Goal: Communication & Community: Ask a question

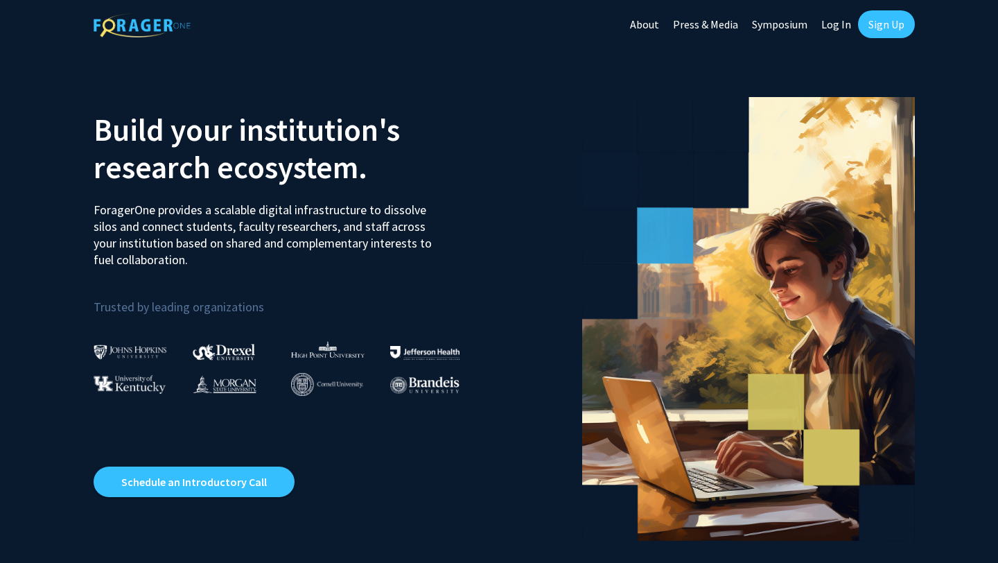
click at [881, 23] on link "Sign Up" at bounding box center [886, 24] width 57 height 28
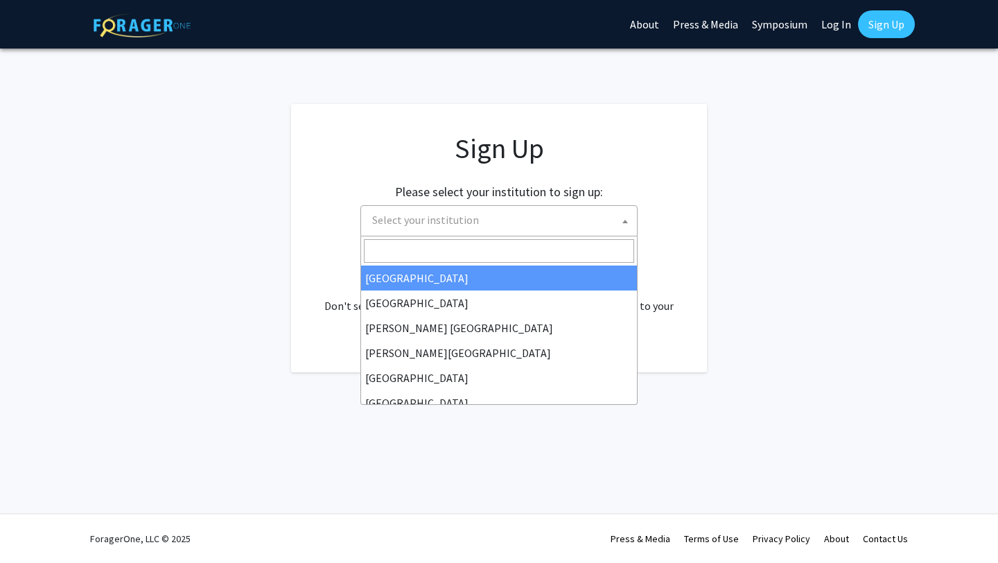
click at [478, 224] on span "Select your institution" at bounding box center [502, 220] width 270 height 28
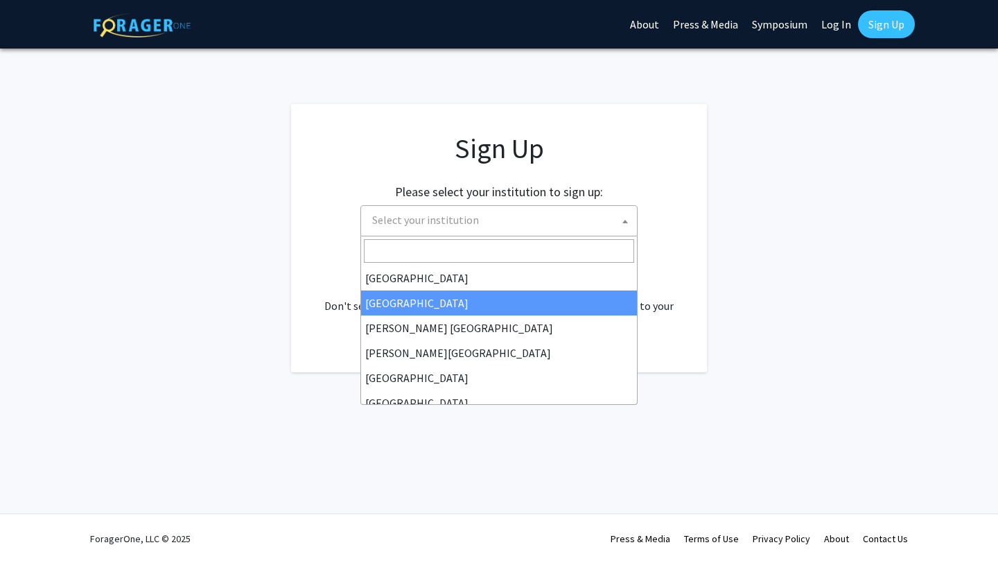
select select "10"
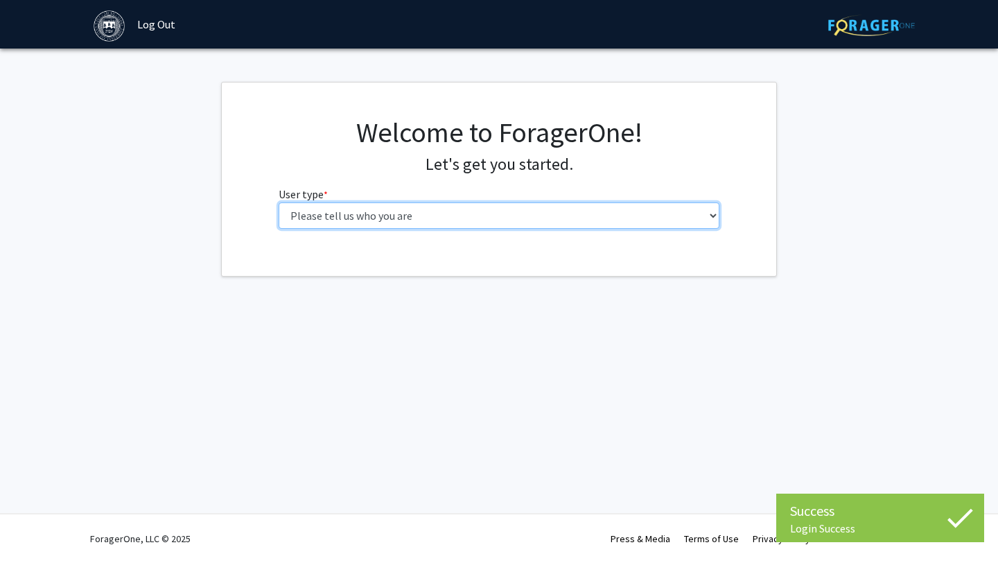
click at [389, 224] on select "Please tell us who you are Undergraduate Student Master's Student Doctoral Cand…" at bounding box center [499, 215] width 441 height 26
select select "1: undergrad"
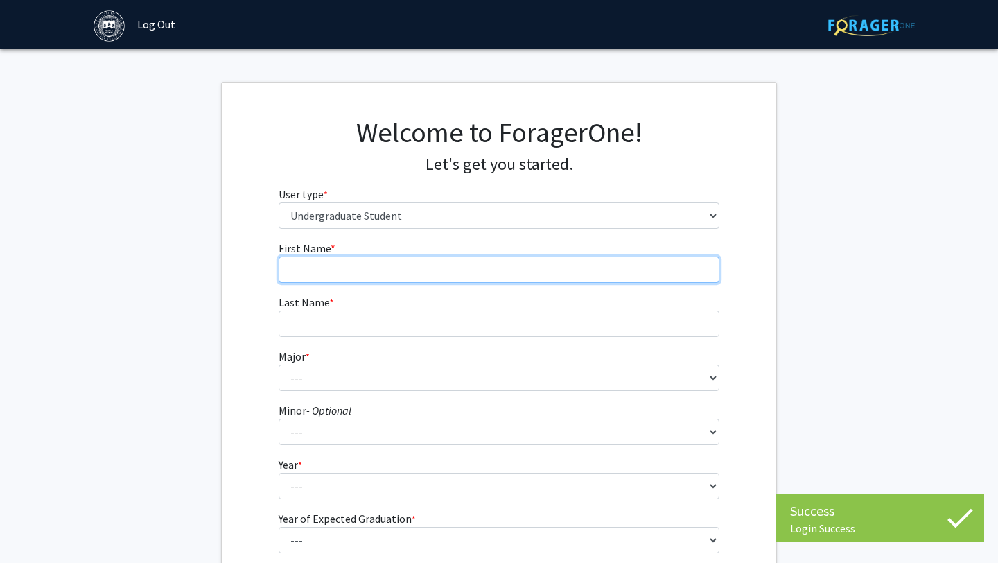
click at [440, 266] on input "First Name * required" at bounding box center [499, 269] width 441 height 26
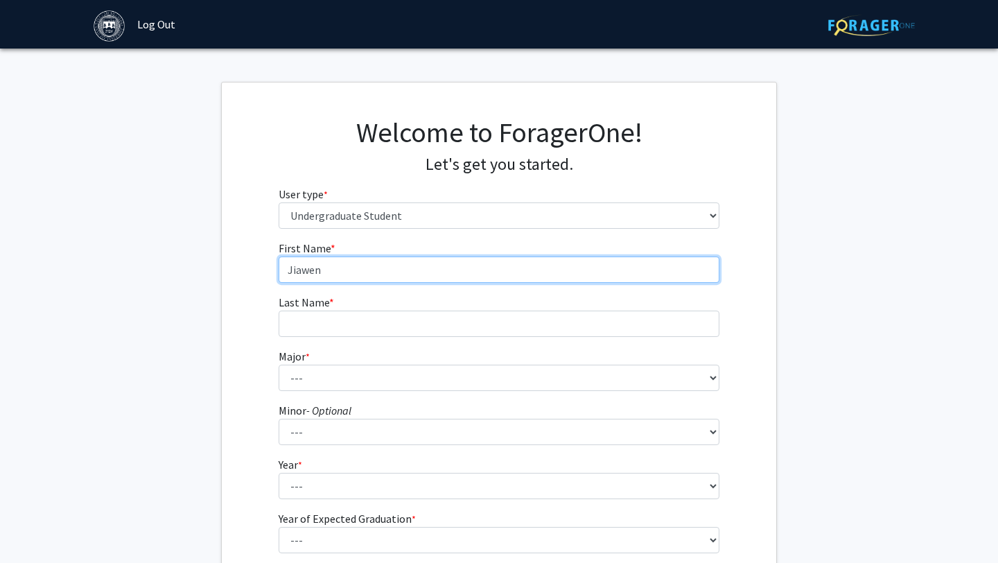
type input "Jiawen"
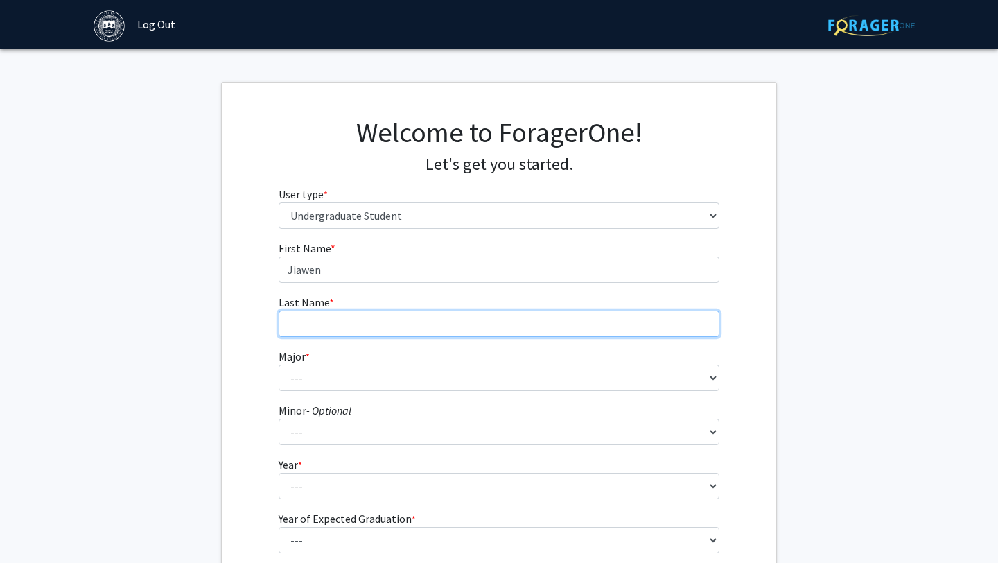
click at [318, 322] on input "Last Name * required" at bounding box center [499, 323] width 441 height 26
type input "Hu"
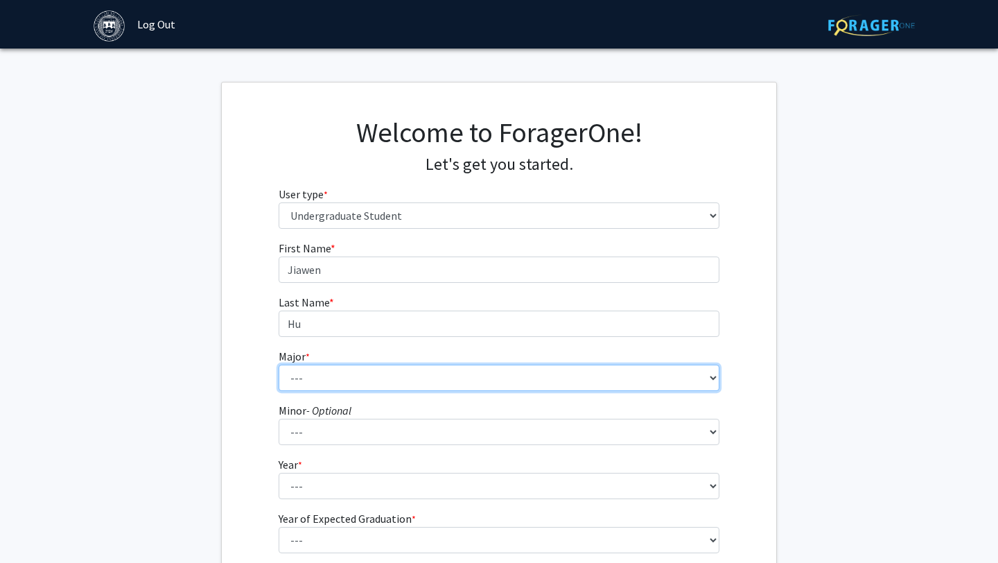
click at [304, 378] on select "--- African and African American Studies American Studies Anthropology Applied …" at bounding box center [499, 377] width 441 height 26
click at [330, 379] on select "--- African and African American Studies American Studies Anthropology Applied …" at bounding box center [499, 377] width 441 height 26
select select "13: 579"
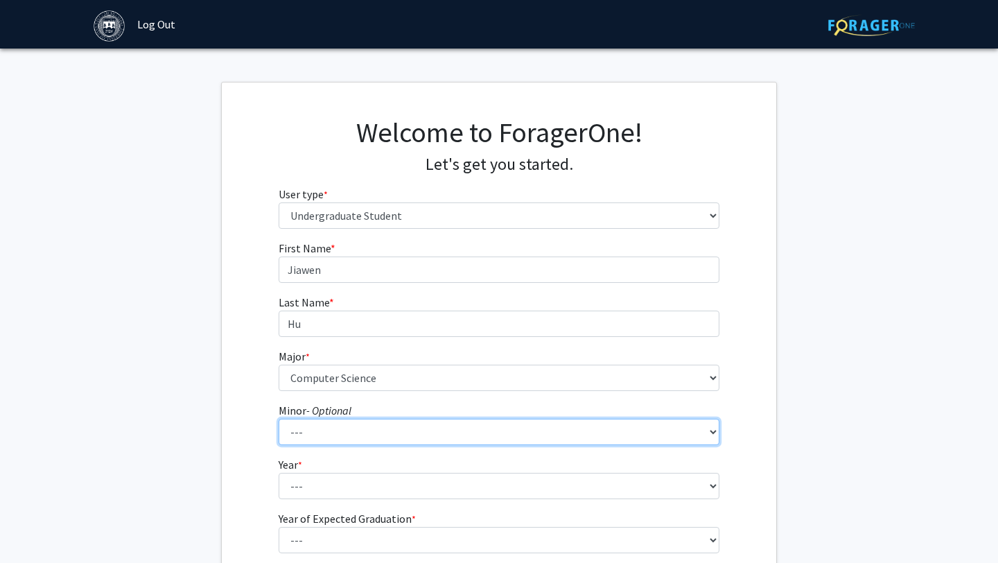
click at [355, 435] on select "--- African and African American Studies Anthropology Arabic Language, Literatu…" at bounding box center [499, 431] width 441 height 26
click at [385, 437] on select "--- African and African American Studies Anthropology Arabic Language, Literatu…" at bounding box center [499, 431] width 441 height 26
select select "33: 385"
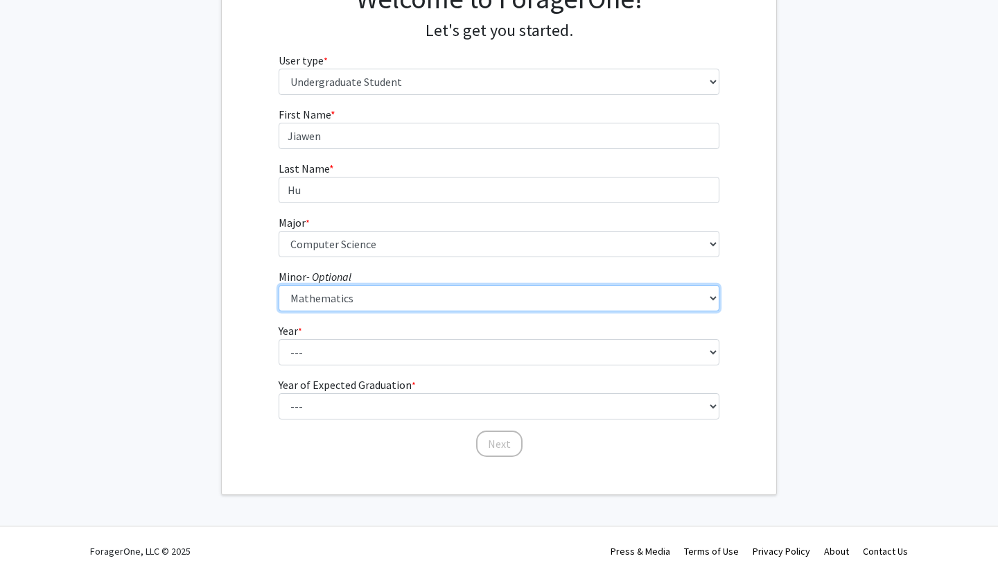
scroll to position [146, 0]
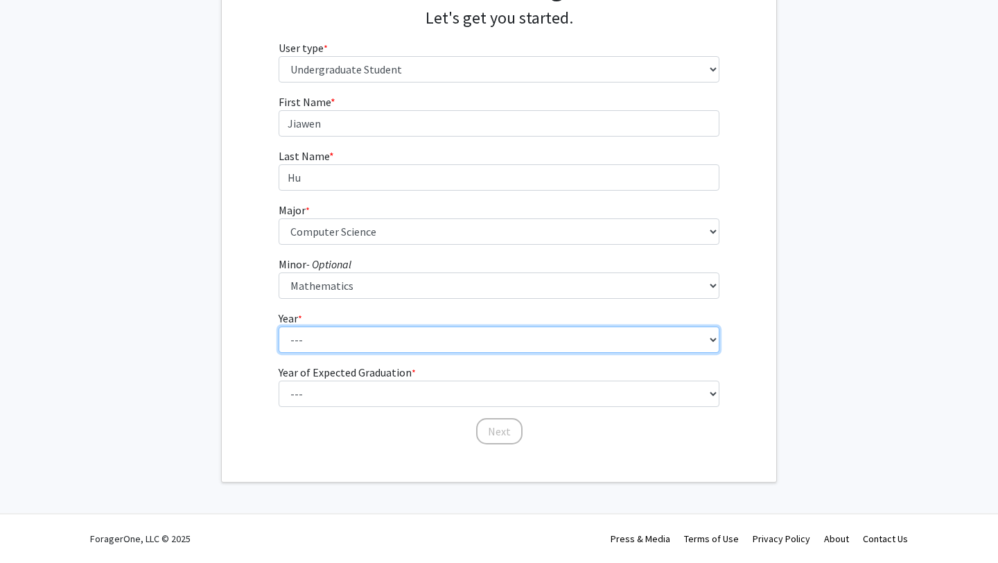
click at [302, 336] on select "--- First-year Sophomore Junior Senior Postbaccalaureate Certificate" at bounding box center [499, 339] width 441 height 26
select select "4: senior"
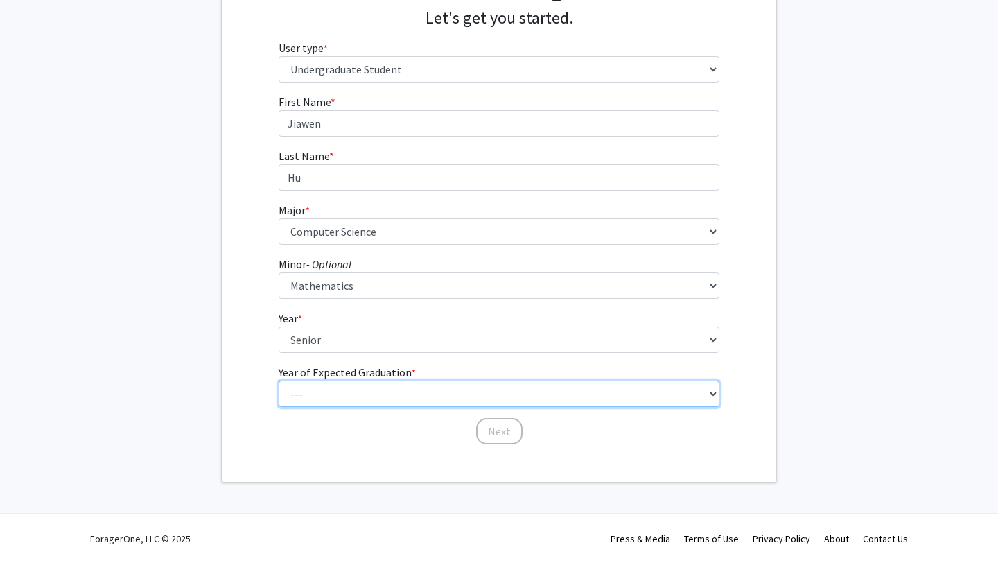
click at [361, 391] on select "--- 2025 2026 2027 2028 2029 2030 2031 2032 2033 2034" at bounding box center [499, 393] width 441 height 26
select select "2: 2026"
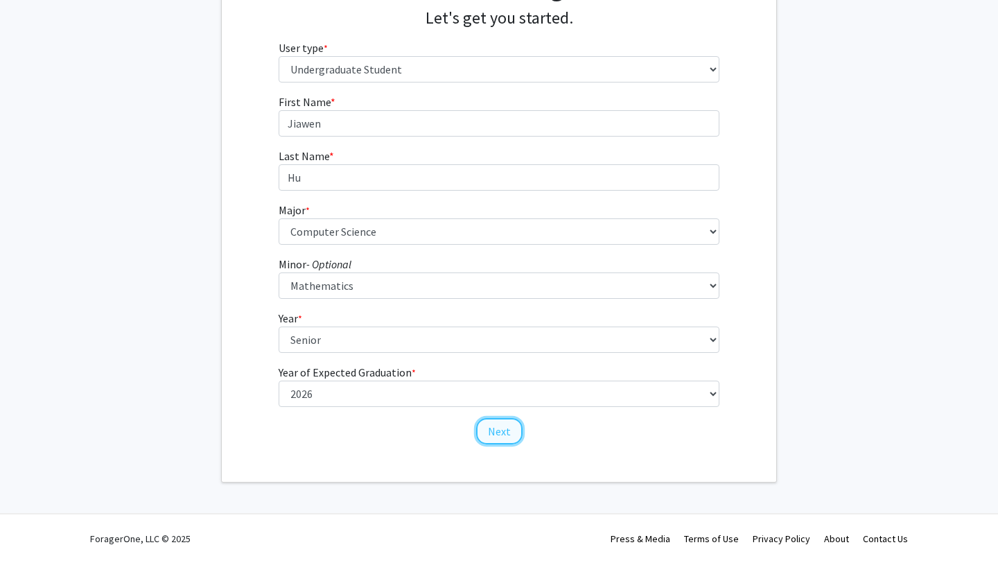
click at [493, 436] on button "Next" at bounding box center [499, 431] width 46 height 26
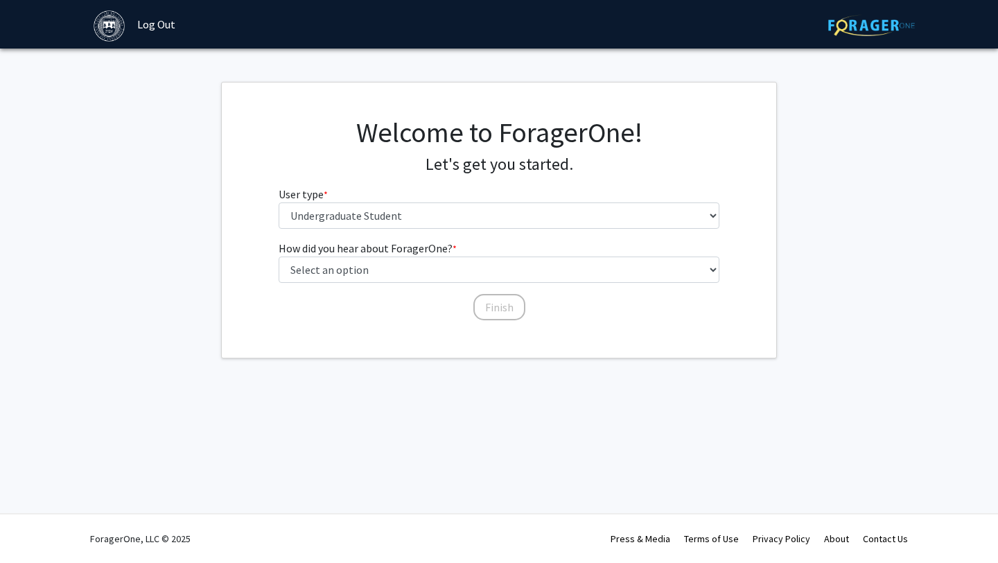
scroll to position [0, 0]
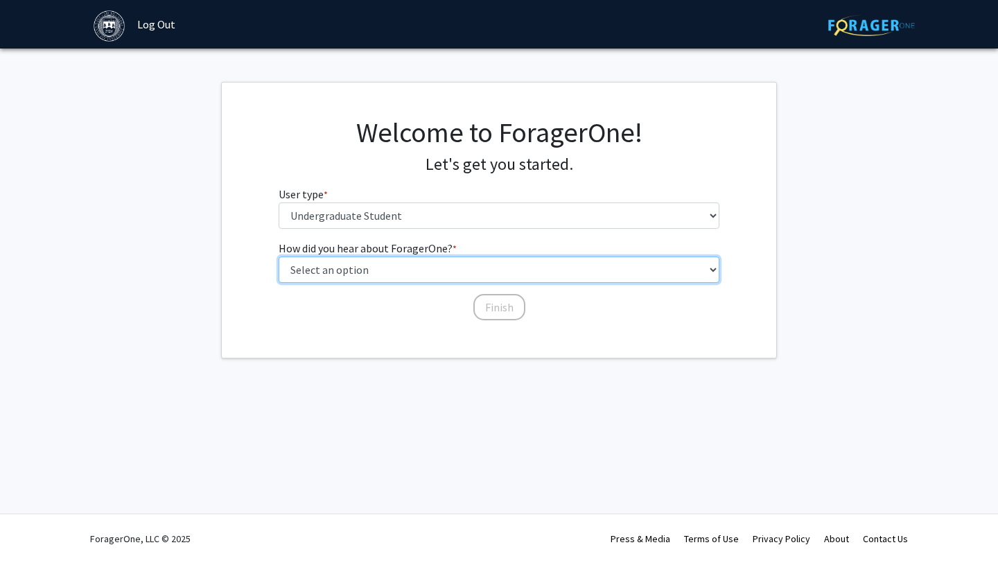
click at [452, 271] on select "Select an option Peer/student recommendation Faculty/staff recommendation Unive…" at bounding box center [499, 269] width 441 height 26
select select "3: university_website"
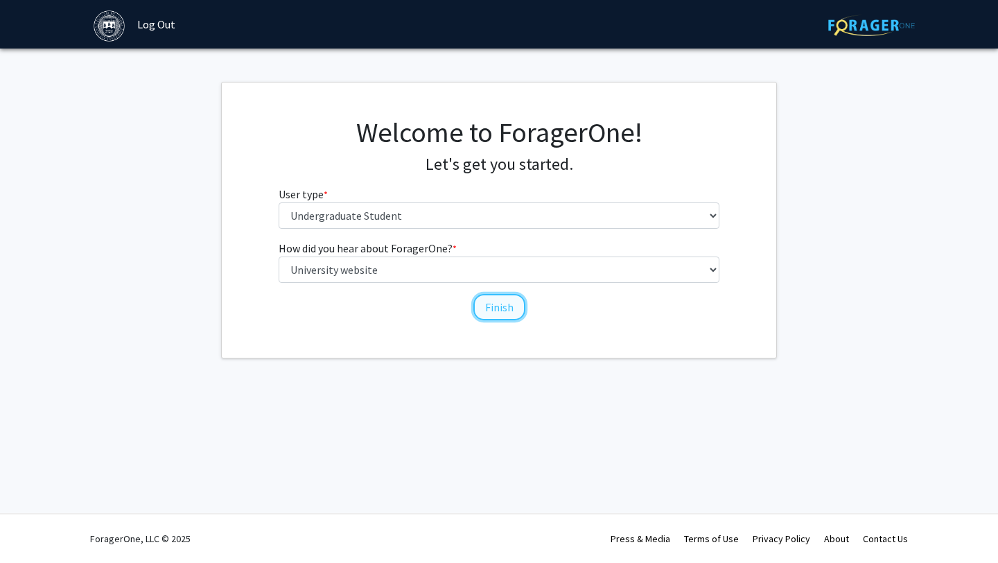
click at [491, 304] on button "Finish" at bounding box center [499, 307] width 52 height 26
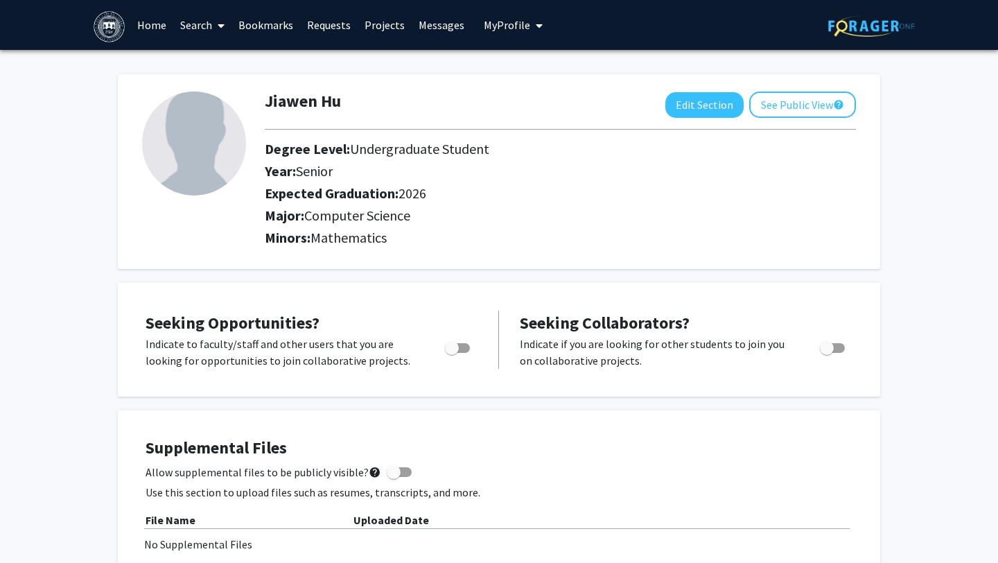
click at [441, 348] on label "Toggle" at bounding box center [454, 347] width 30 height 17
click at [451, 353] on input "Are you actively seeking opportunities?" at bounding box center [451, 353] width 1 height 1
checkbox input "true"
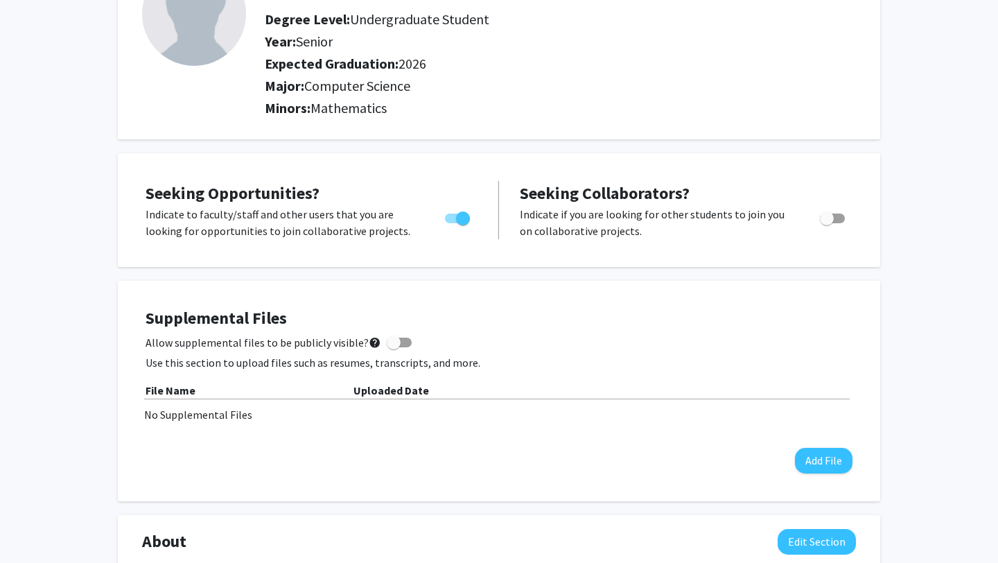
scroll to position [150, 0]
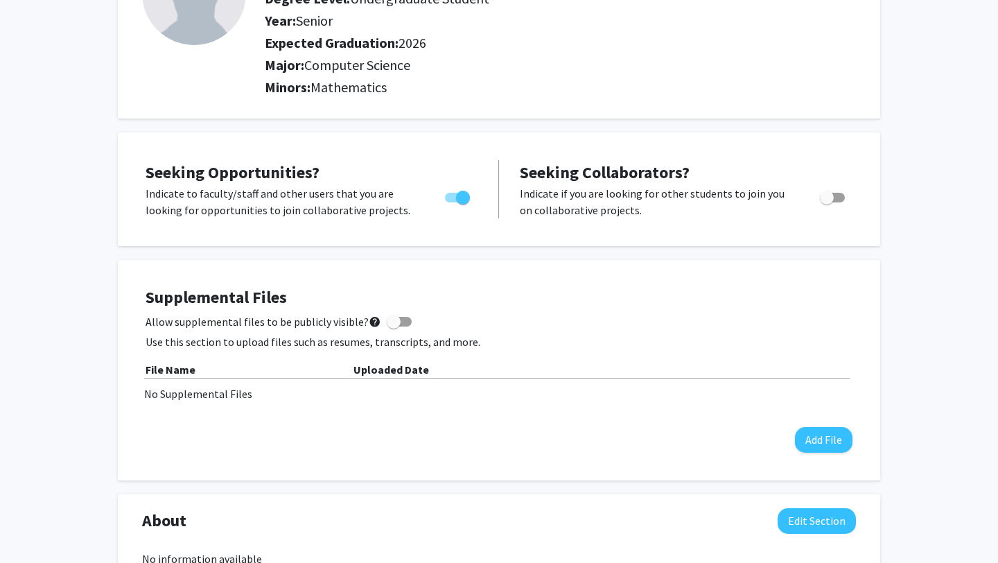
click at [360, 443] on div "Supplemental Files Allow supplemental files to be publicly visible? help Use th…" at bounding box center [498, 370] width 707 height 165
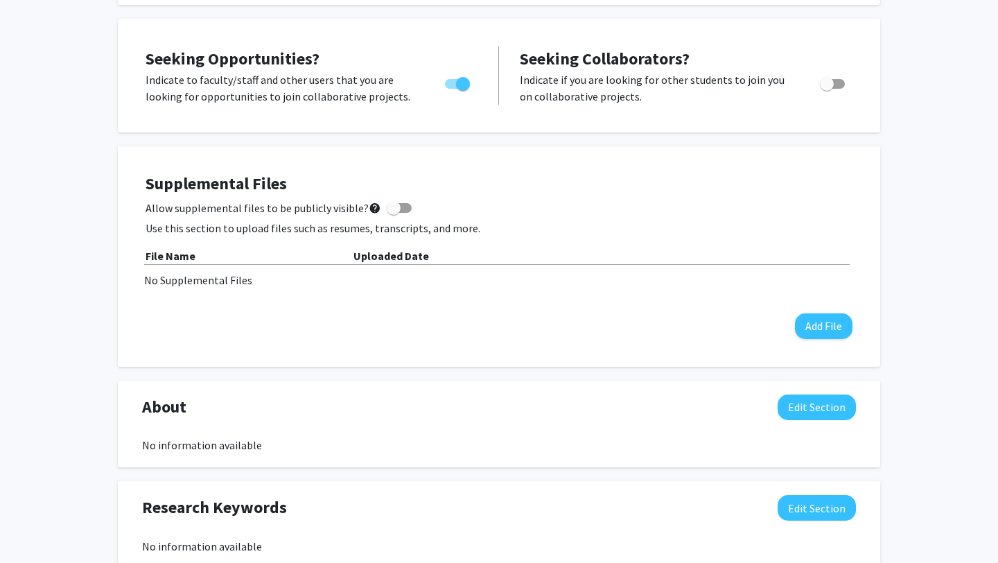
scroll to position [263, 0]
click at [394, 208] on span at bounding box center [399, 209] width 25 height 10
click at [394, 213] on input "Allow supplemental files to be publicly visible? help" at bounding box center [393, 213] width 1 height 1
checkbox input "true"
click at [805, 335] on button "Add File" at bounding box center [824, 327] width 58 height 26
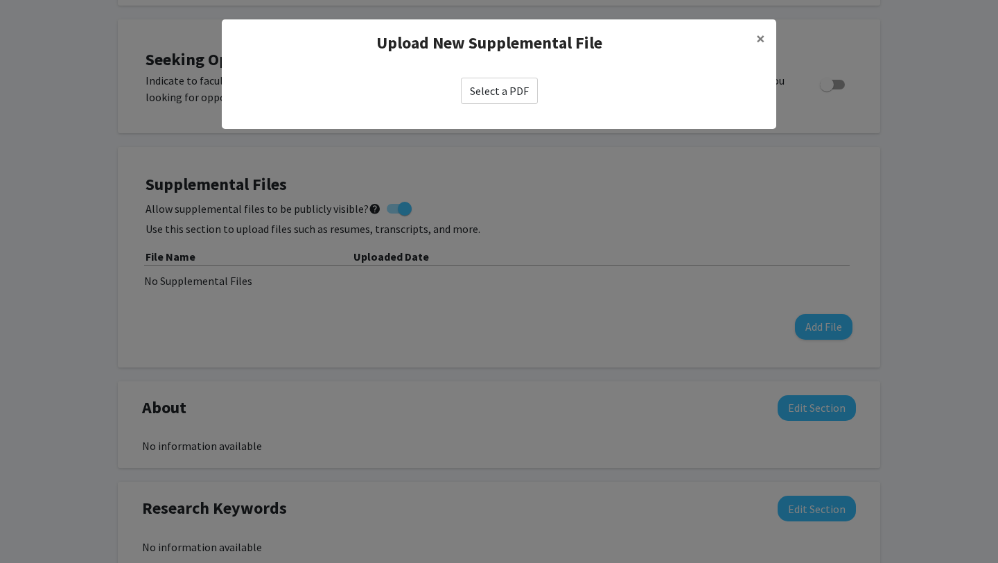
click at [503, 88] on label "Select a PDF" at bounding box center [499, 91] width 77 height 26
click at [0, 0] on input "Select a PDF" at bounding box center [0, 0] width 0 height 0
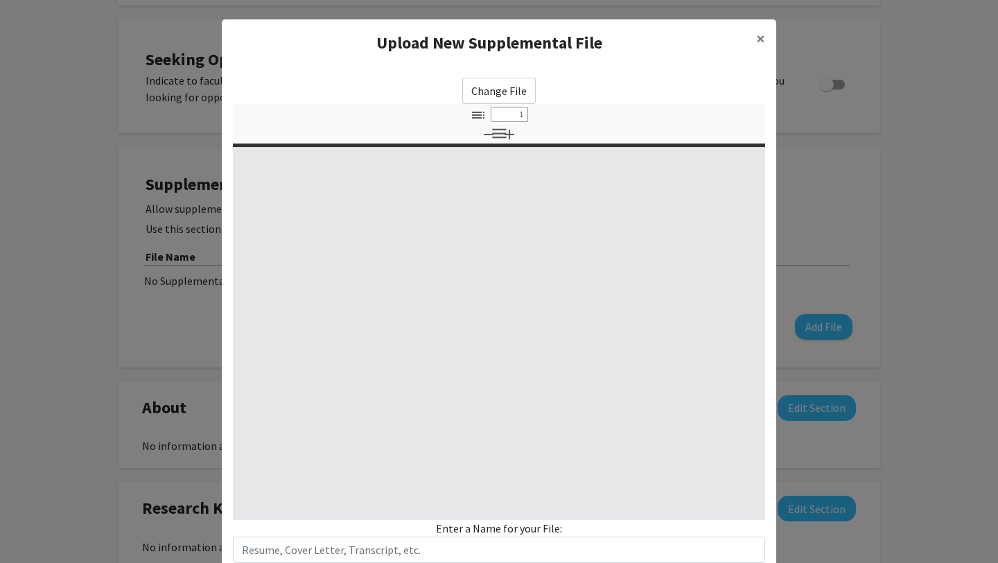
select select "custom"
type input "0"
select select "custom"
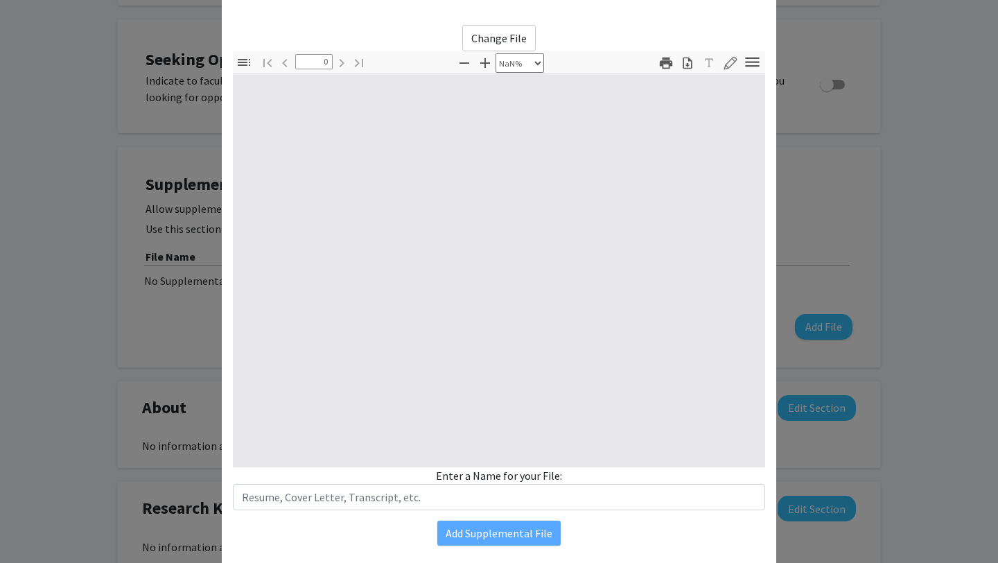
scroll to position [76, 0]
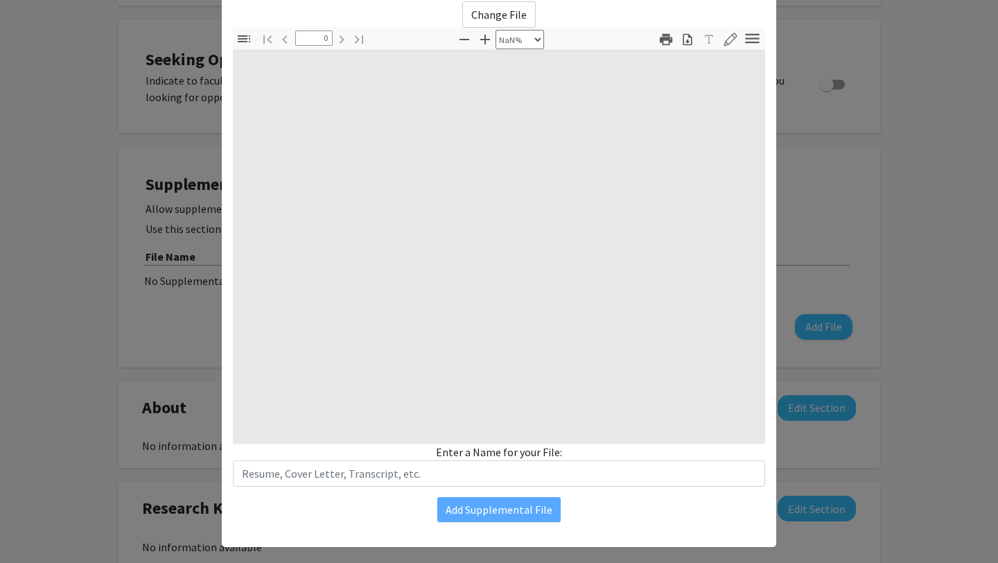
type input "1"
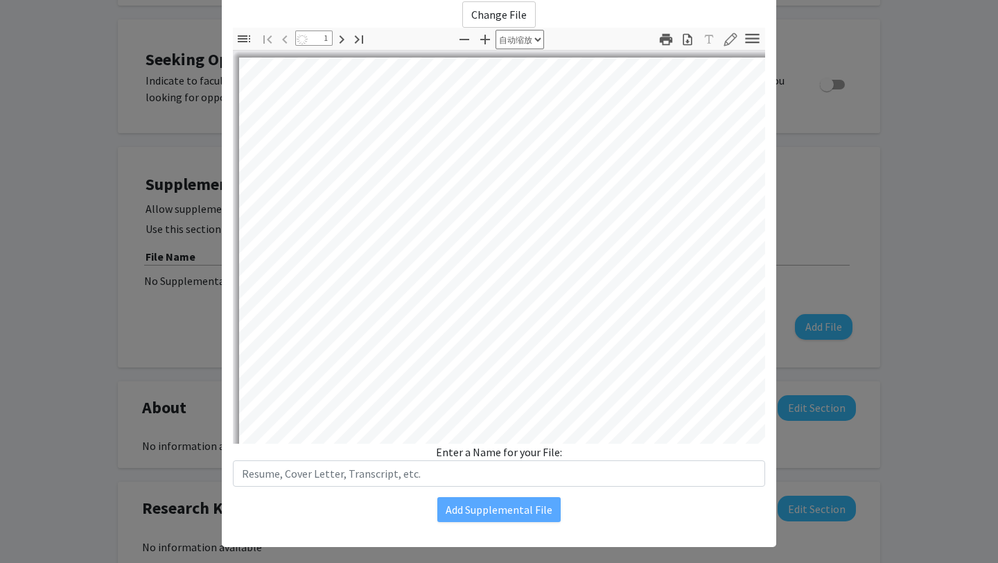
select select "auto"
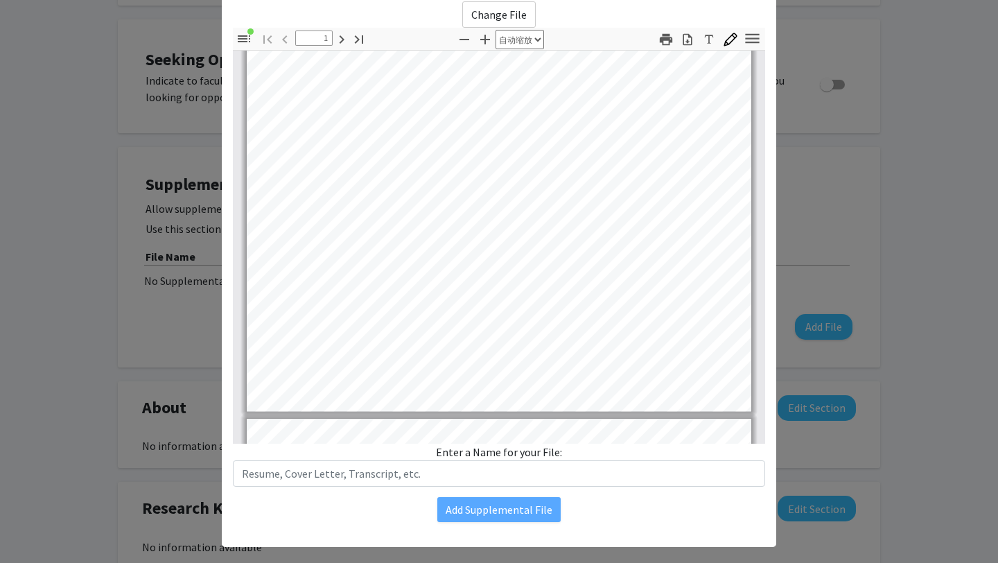
type input "2"
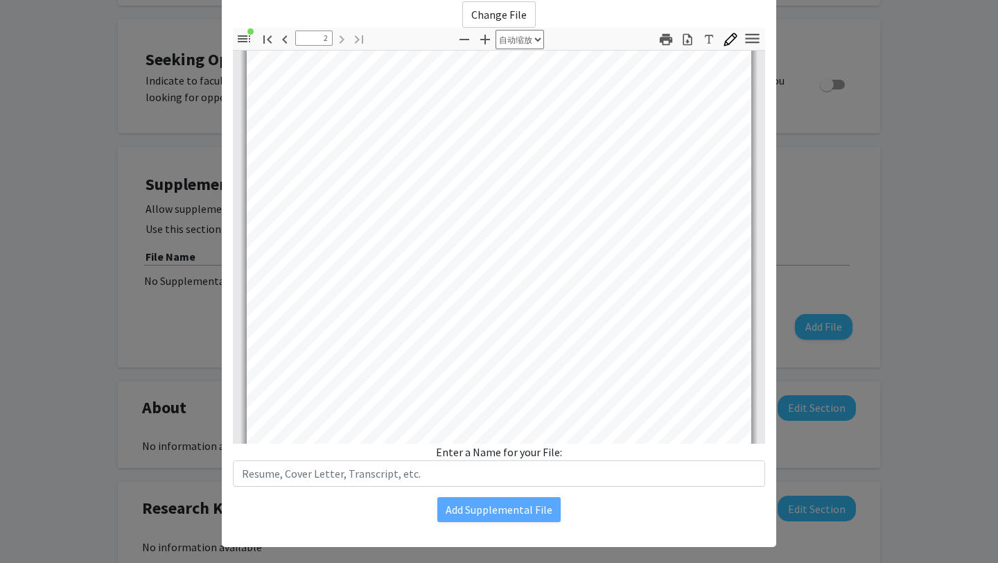
scroll to position [1054, 0]
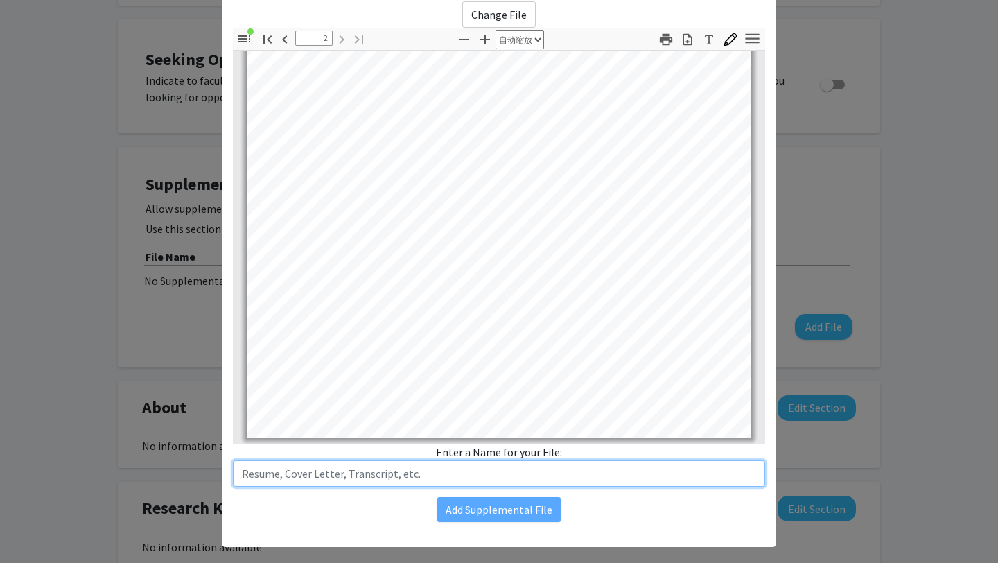
click at [468, 475] on input "text" at bounding box center [499, 473] width 532 height 26
type input "Resume"
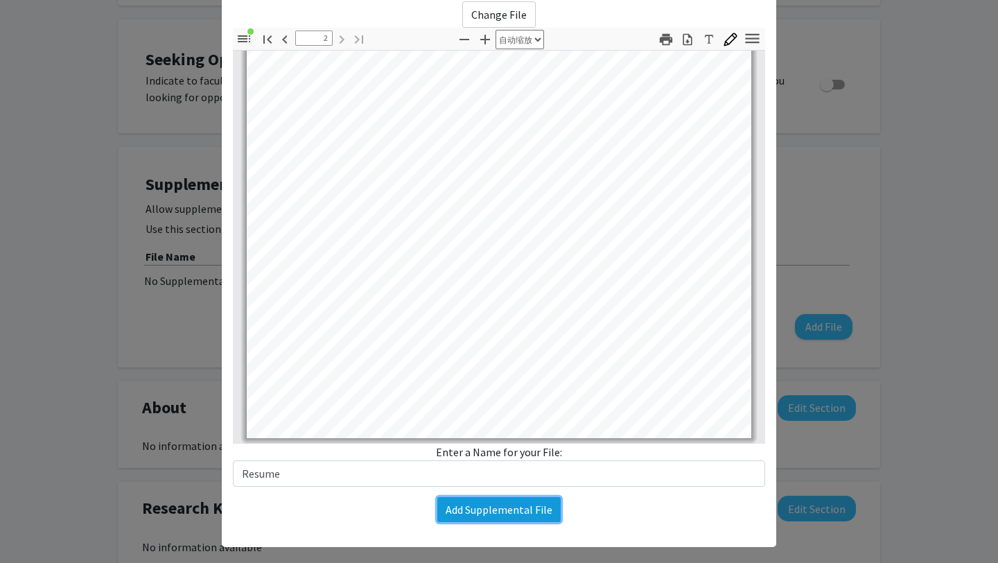
click at [504, 513] on button "Add Supplemental File" at bounding box center [498, 509] width 123 height 25
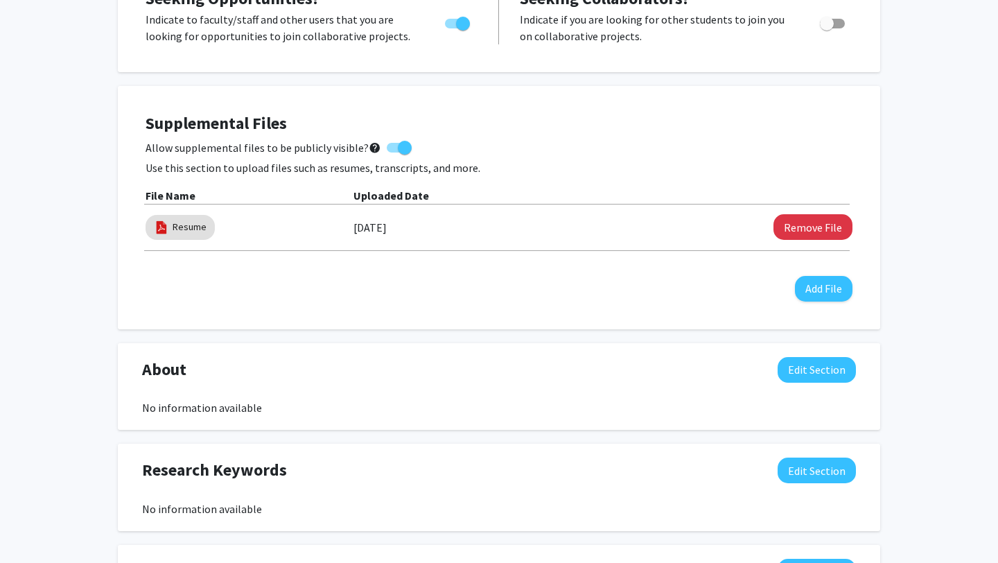
scroll to position [333, 0]
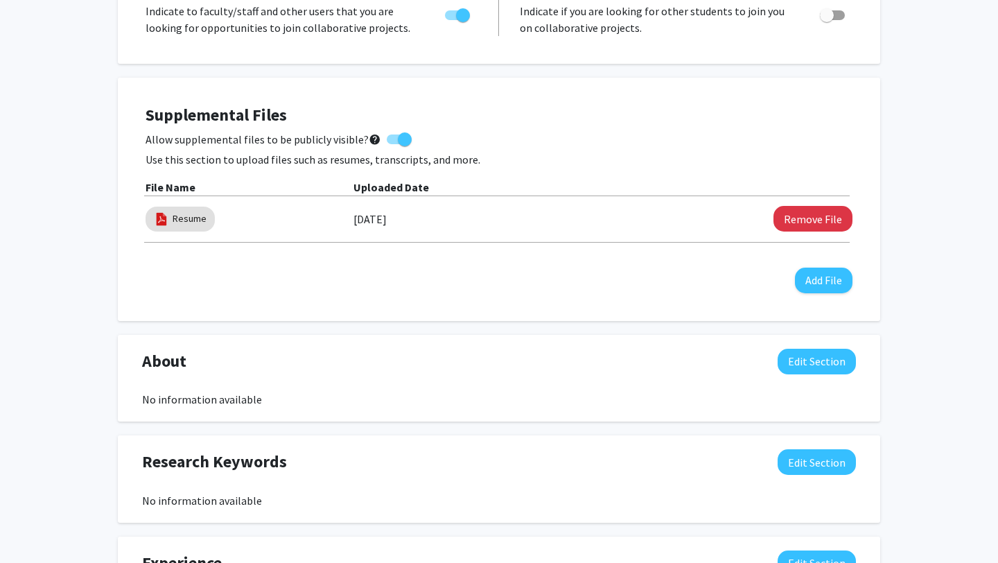
click at [581, 355] on div "About Edit Section" at bounding box center [499, 365] width 734 height 32
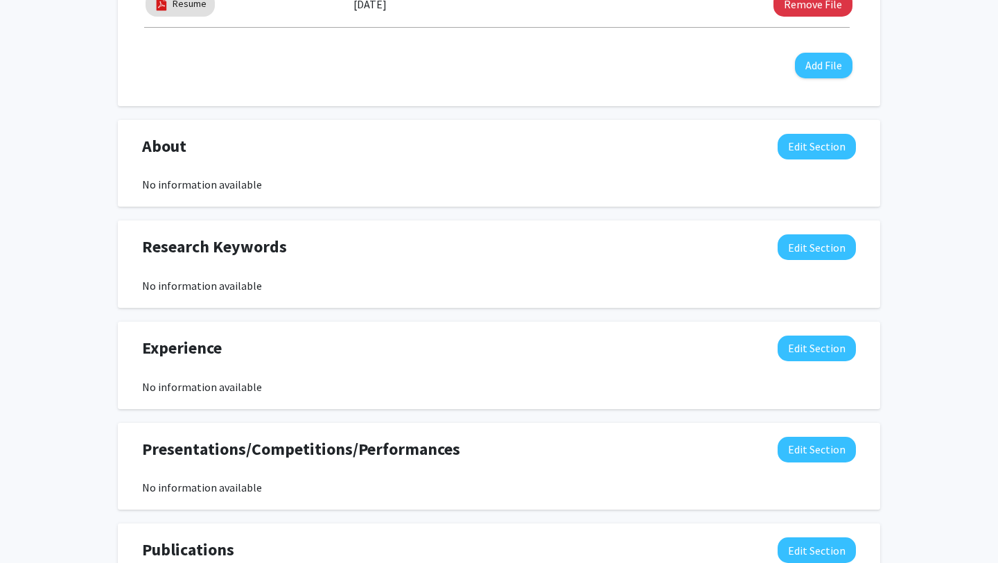
scroll to position [543, 0]
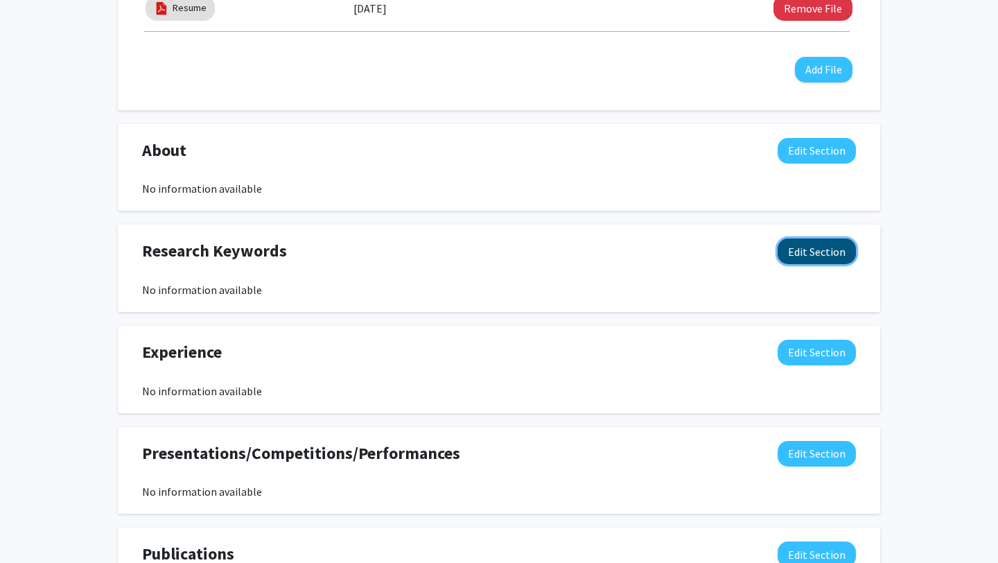
click at [805, 242] on button "Edit Section" at bounding box center [816, 251] width 78 height 26
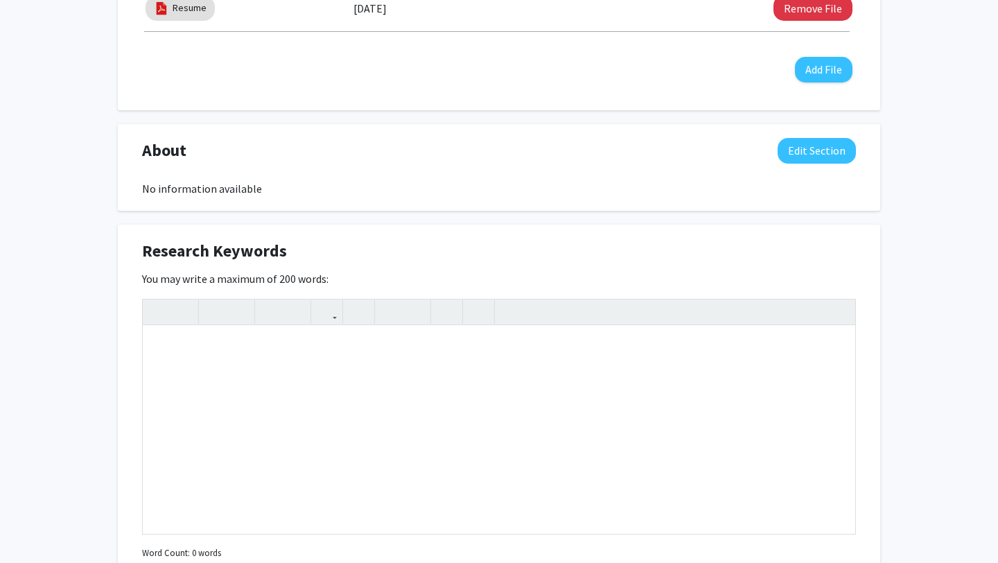
click at [693, 245] on div "Research Keywords Edit Section" at bounding box center [499, 254] width 734 height 32
click at [888, 258] on div "Jiawen Hu Edit Section See Public View help Degree Level: Undergraduate Student…" at bounding box center [499, 284] width 998 height 1555
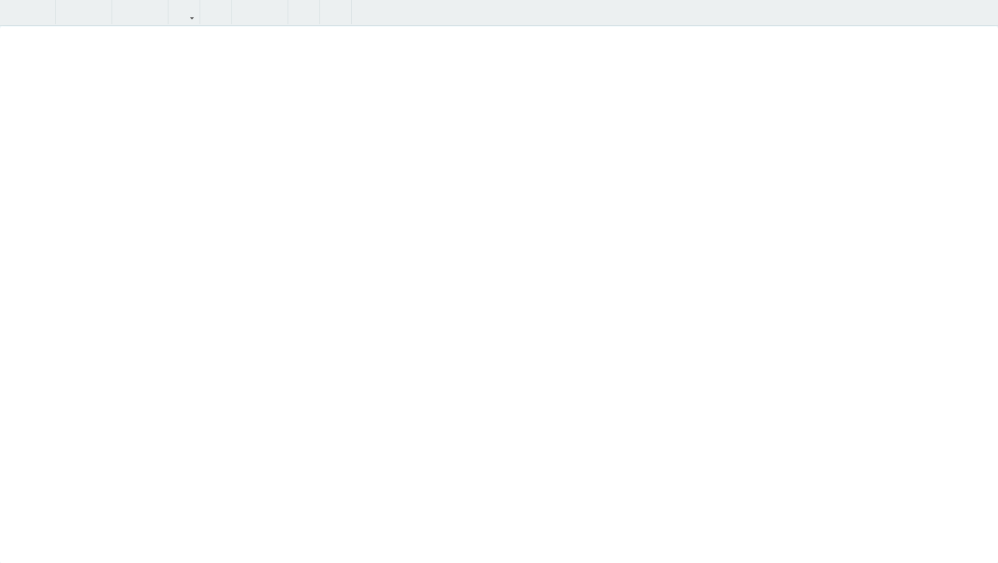
click at [843, 312] on div "Insert link Remove link" at bounding box center [499, 281] width 998 height 563
click at [982, 5] on div "Jiawen Hu Edit Section See Public View help Degree Level: Undergraduate Student…" at bounding box center [499, 155] width 998 height 1296
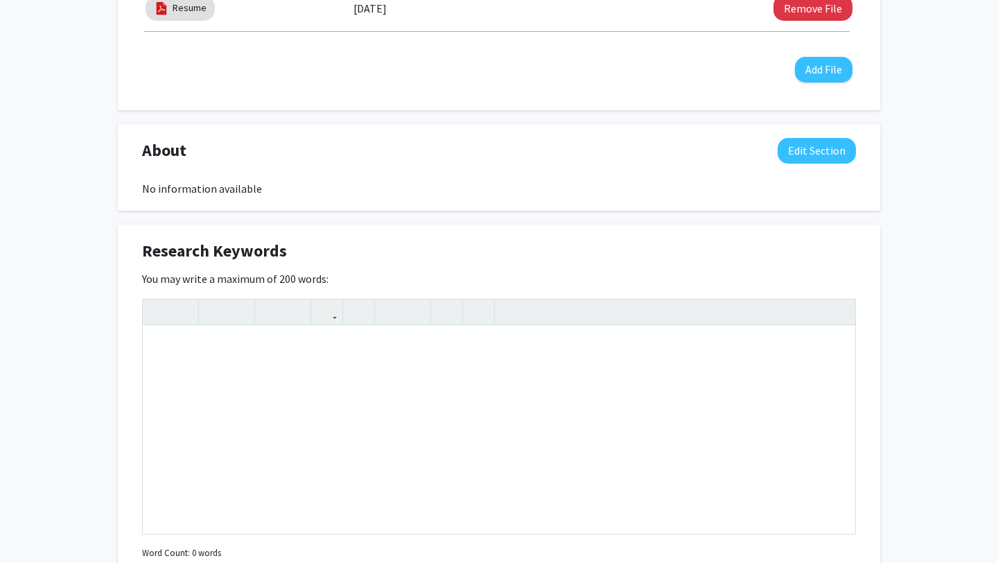
click at [290, 215] on div "Seeking Opportunities? Indicate to faculty/staff and other users that you are l…" at bounding box center [499, 384] width 762 height 1291
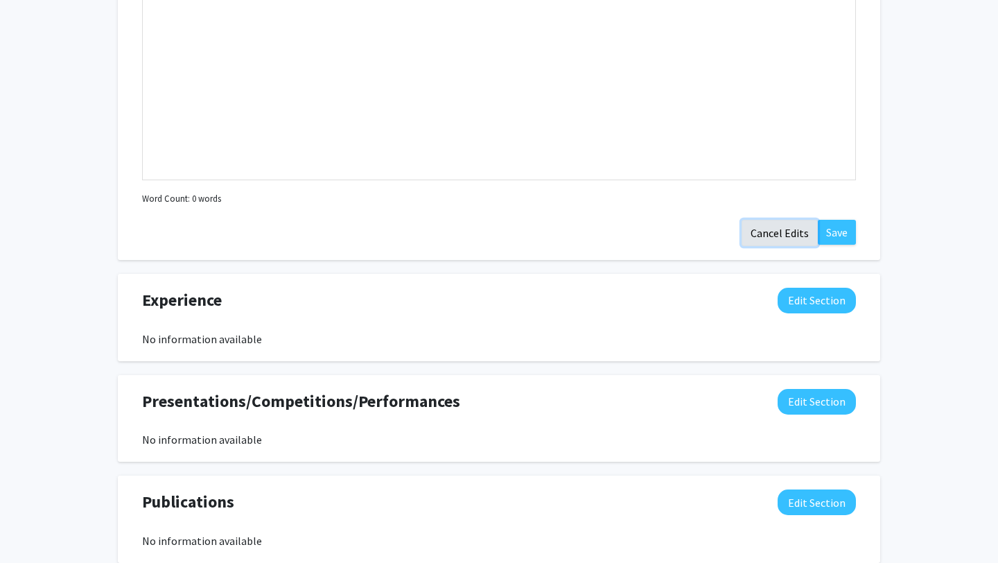
click at [761, 224] on button "Cancel Edits" at bounding box center [779, 233] width 76 height 26
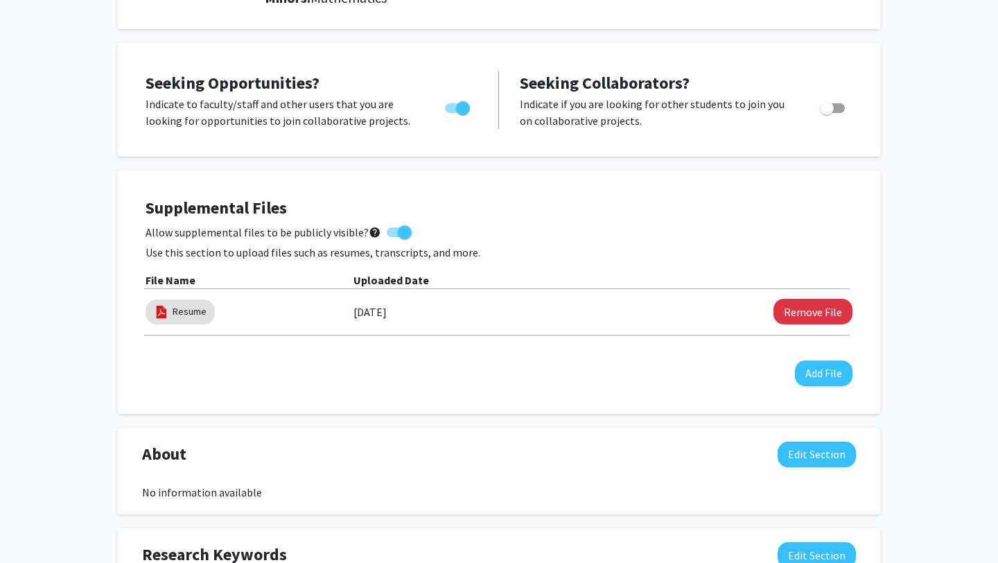
scroll to position [193, 0]
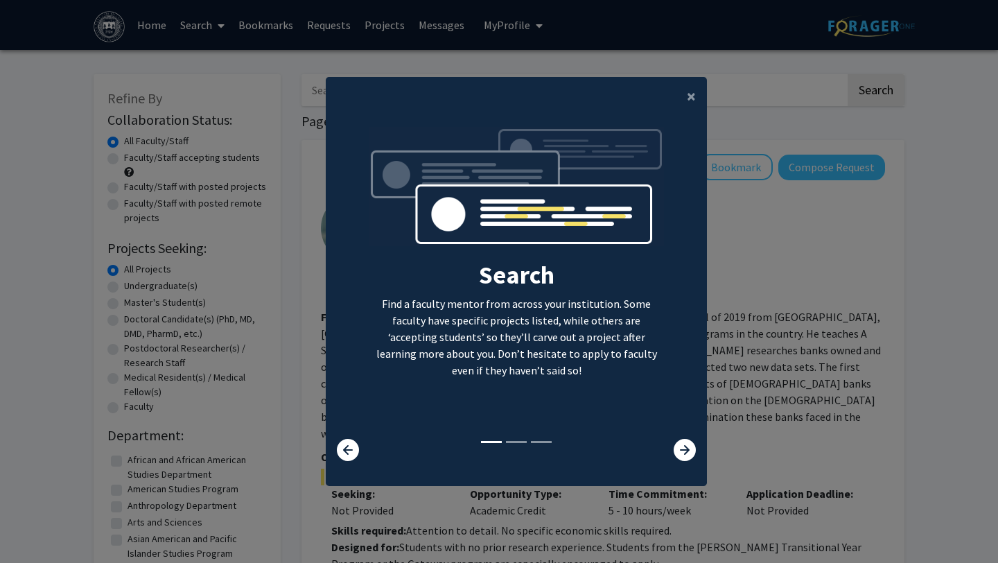
click at [718, 334] on modal-container "× Search Find a faculty mentor from across your institution. Some faculty have …" at bounding box center [499, 281] width 998 height 563
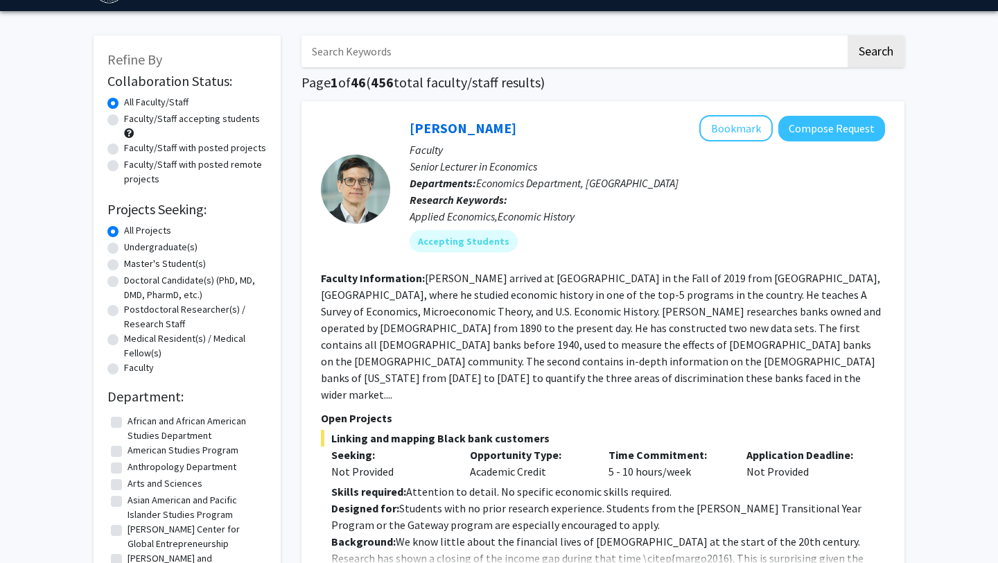
scroll to position [38, 0]
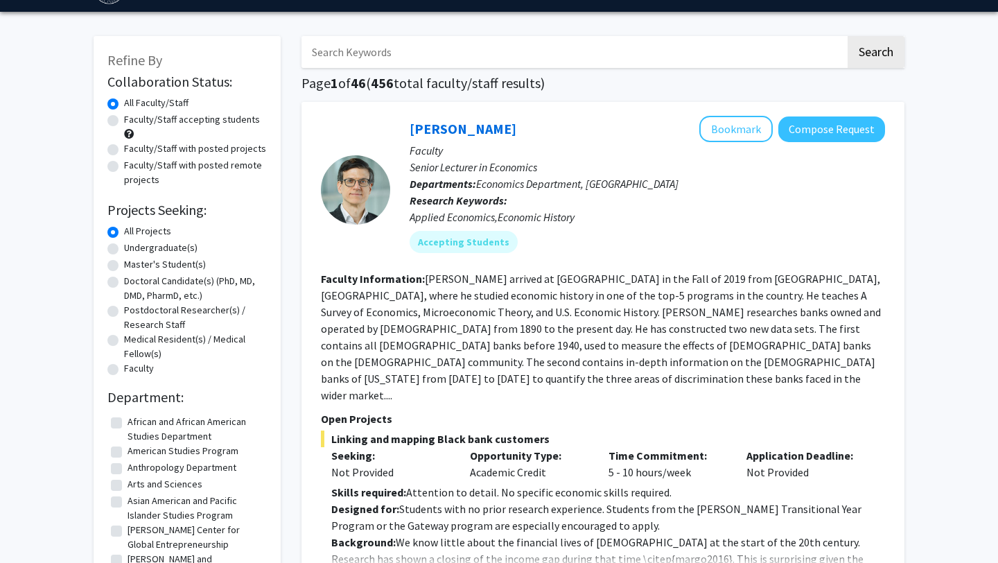
click at [124, 247] on label "Undergraduate(s)" at bounding box center [160, 247] width 73 height 15
click at [124, 247] on input "Undergraduate(s)" at bounding box center [128, 244] width 9 height 9
radio input "true"
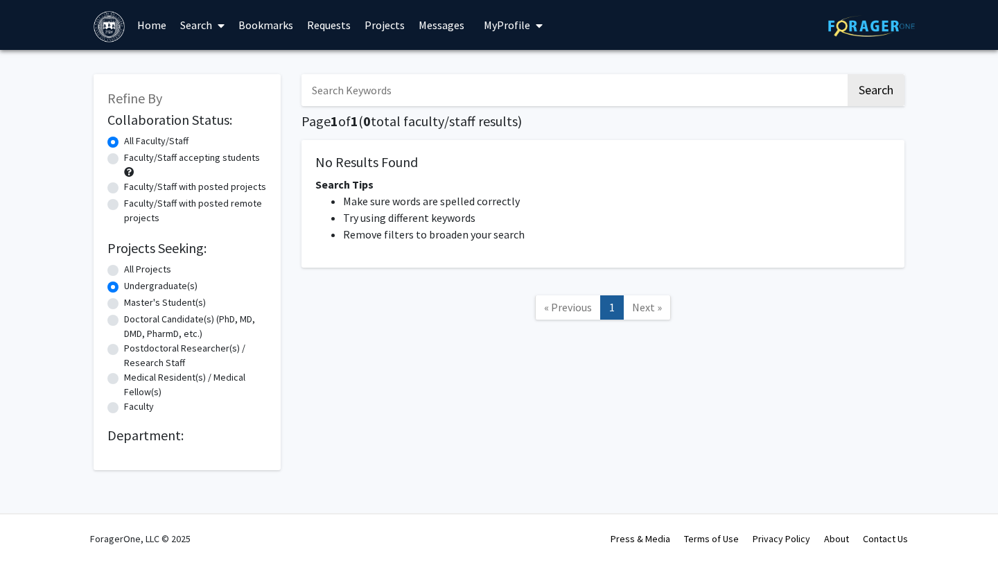
click at [124, 290] on label "Undergraduate(s)" at bounding box center [160, 286] width 73 height 15
click at [124, 288] on input "Undergraduate(s)" at bounding box center [128, 283] width 9 height 9
click at [124, 303] on label "Master's Student(s)" at bounding box center [165, 302] width 82 height 15
click at [124, 303] on input "Master's Student(s)" at bounding box center [128, 299] width 9 height 9
radio input "true"
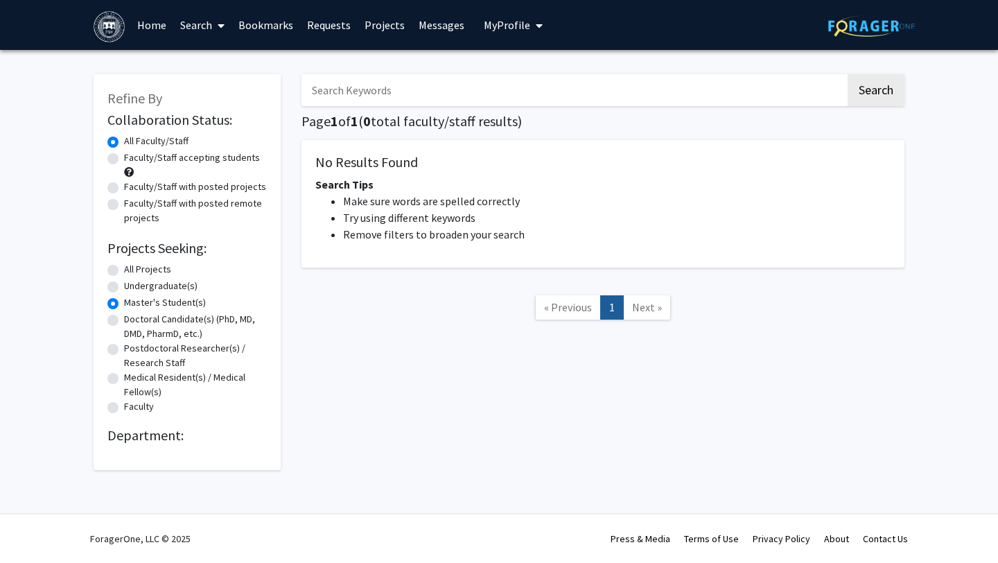
click at [124, 317] on label "Doctoral Candidate(s) (PhD, MD, DMD, PharmD, etc.)" at bounding box center [195, 326] width 143 height 29
click at [124, 317] on input "Doctoral Candidate(s) (PhD, MD, DMD, PharmD, etc.)" at bounding box center [128, 316] width 9 height 9
radio input "true"
click at [124, 349] on label "Postdoctoral Researcher(s) / Research Staff" at bounding box center [195, 355] width 143 height 29
click at [124, 349] on input "Postdoctoral Researcher(s) / Research Staff" at bounding box center [128, 345] width 9 height 9
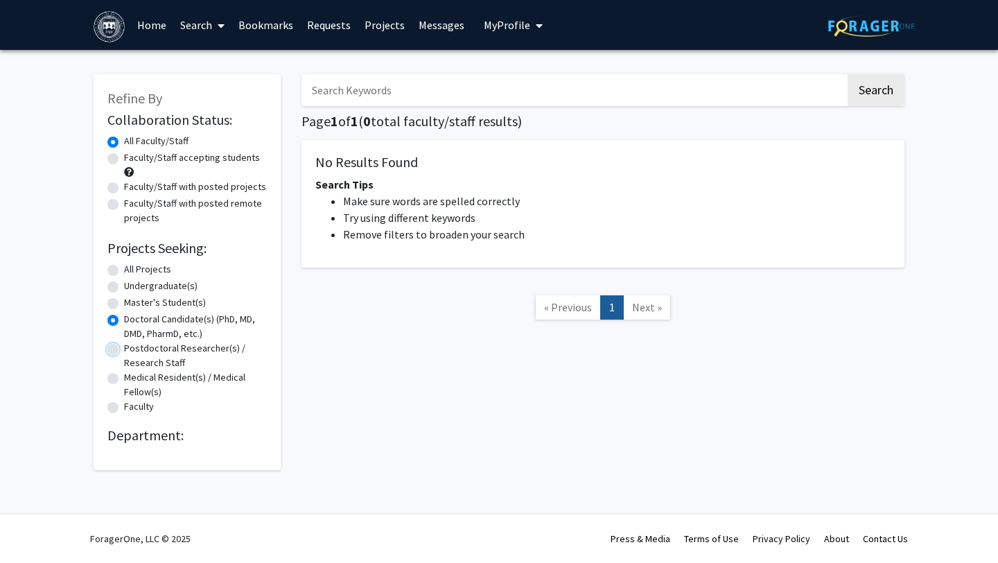
radio input "true"
click at [124, 376] on label "Medical Resident(s) / Medical Fellow(s)" at bounding box center [195, 384] width 143 height 29
click at [124, 376] on input "Medical Resident(s) / Medical Fellow(s)" at bounding box center [128, 374] width 9 height 9
radio input "true"
click at [124, 412] on label "Faculty" at bounding box center [139, 406] width 30 height 15
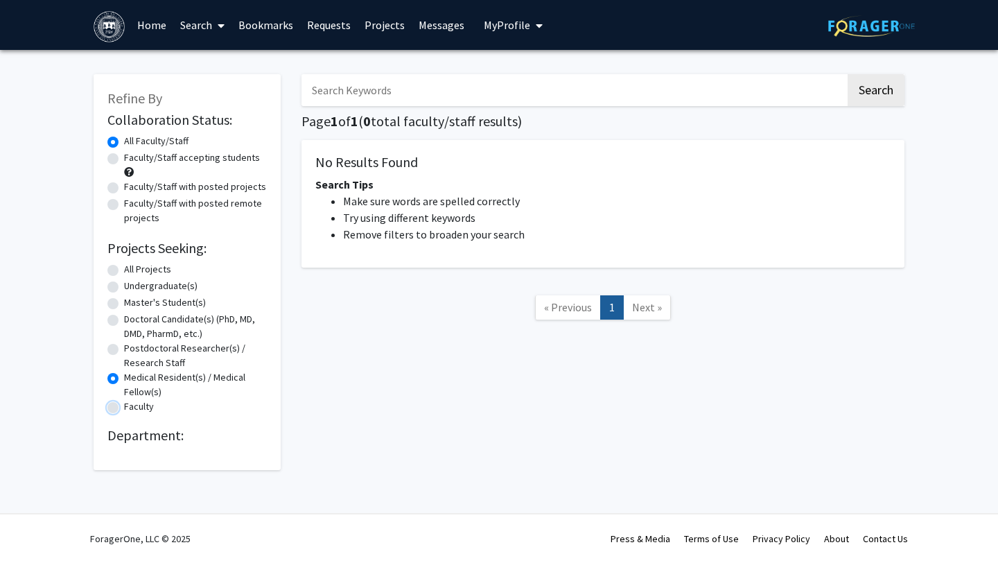
click at [124, 408] on input "Faculty" at bounding box center [128, 403] width 9 height 9
radio input "true"
click at [124, 267] on label "All Projects" at bounding box center [147, 269] width 47 height 15
click at [124, 267] on input "All Projects" at bounding box center [128, 266] width 9 height 9
radio input "true"
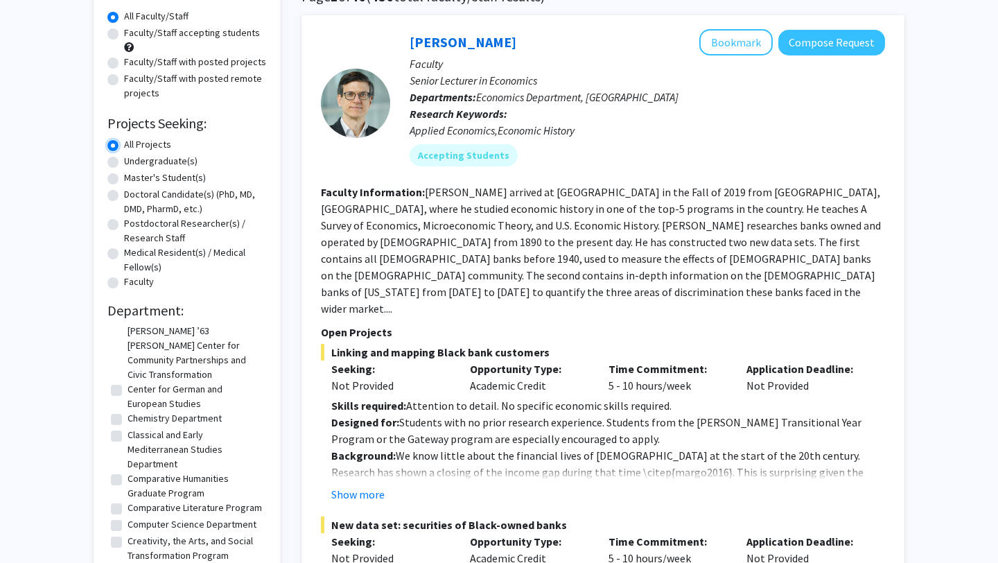
scroll to position [321, 0]
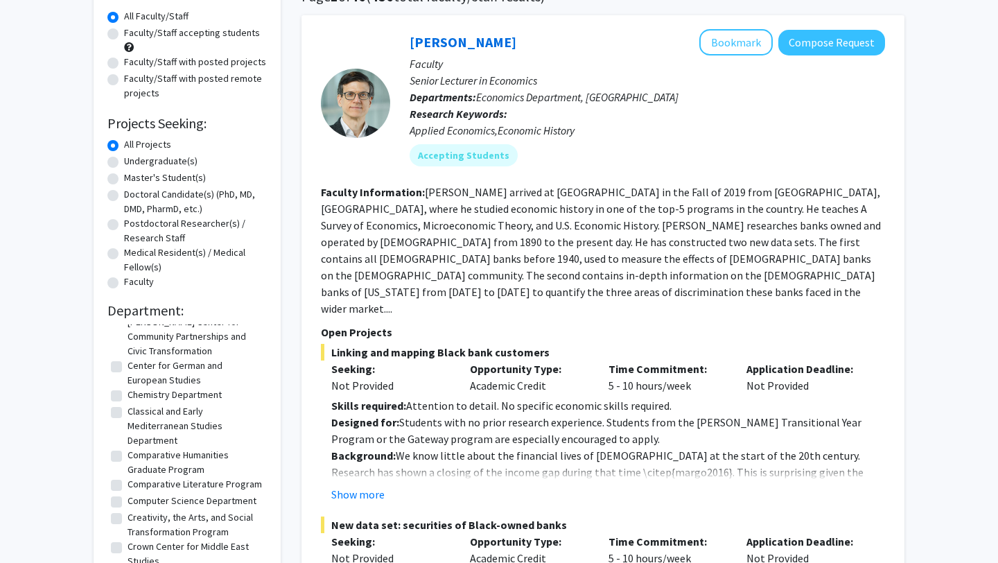
click at [127, 493] on label "Computer Science Department" at bounding box center [191, 500] width 129 height 15
click at [127, 493] on input "Computer Science Department" at bounding box center [131, 497] width 9 height 9
checkbox input "true"
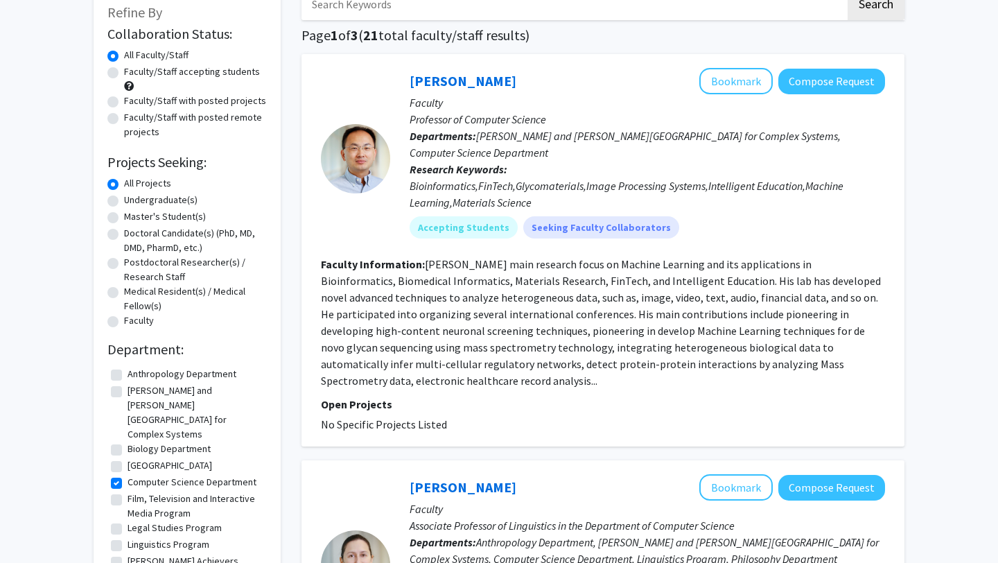
scroll to position [84, 0]
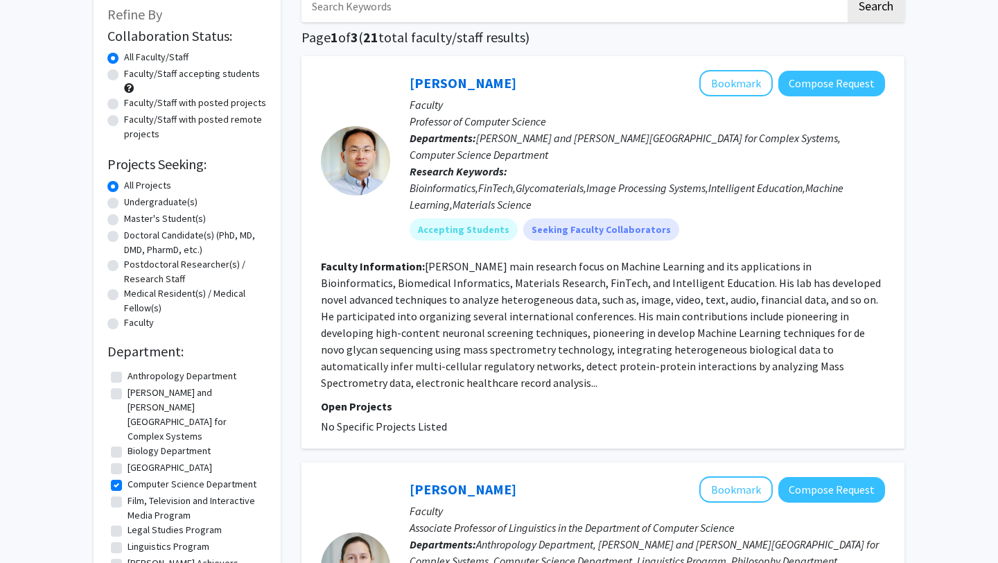
click at [172, 197] on label "Undergraduate(s)" at bounding box center [160, 202] width 73 height 15
click at [133, 197] on input "Undergraduate(s)" at bounding box center [128, 199] width 9 height 9
radio input "true"
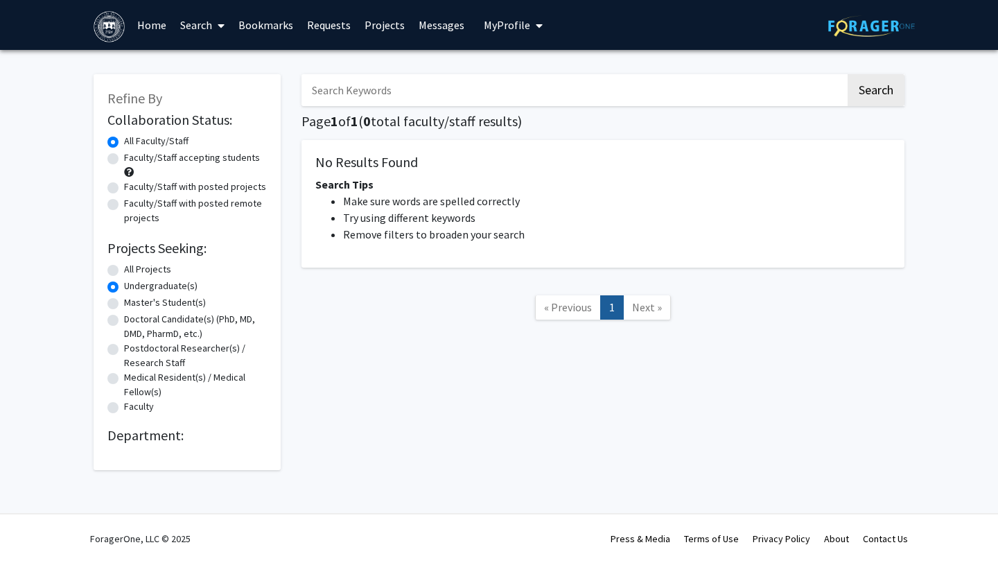
click at [124, 271] on label "All Projects" at bounding box center [147, 269] width 47 height 15
click at [124, 271] on input "All Projects" at bounding box center [128, 266] width 9 height 9
radio input "true"
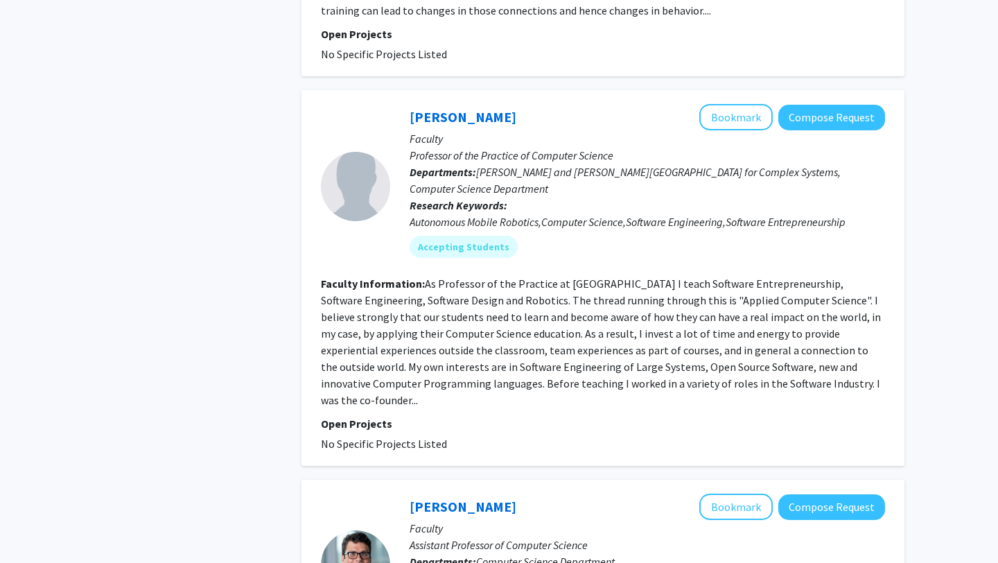
scroll to position [1108, 0]
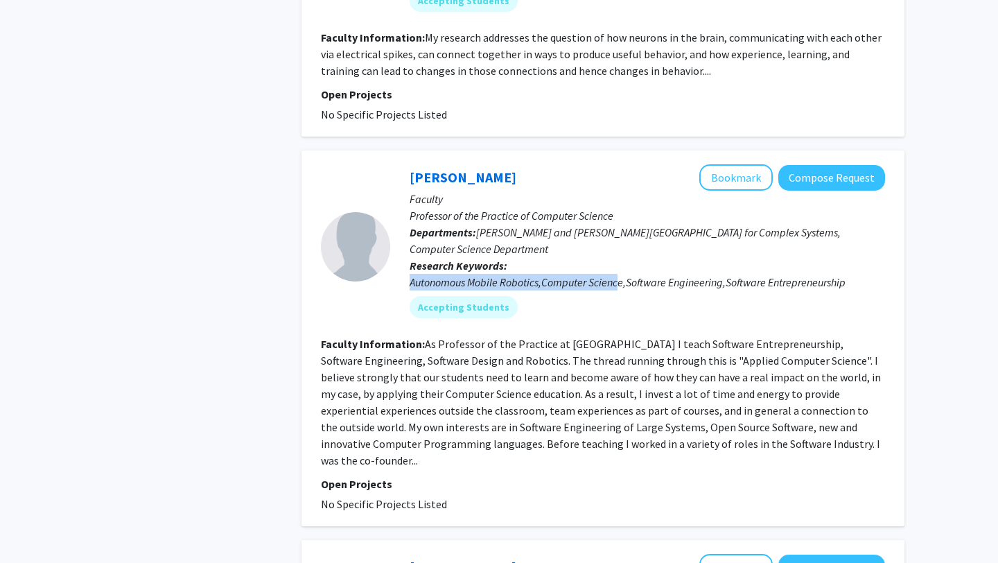
drag, startPoint x: 405, startPoint y: 265, endPoint x: 619, endPoint y: 265, distance: 214.1
click at [619, 265] on div "Pito Salas Bookmark Compose Request Faculty Professor of the Practice of Comput…" at bounding box center [637, 246] width 495 height 164
click at [614, 274] on div "Autonomous Mobile Robotics,Computer Science,Software Engineering,Software Entre…" at bounding box center [646, 282] width 475 height 17
drag, startPoint x: 615, startPoint y: 259, endPoint x: 766, endPoint y: 272, distance: 152.2
click at [766, 274] on div "Autonomous Mobile Robotics,Computer Science,Software Engineering,Software Entre…" at bounding box center [646, 282] width 475 height 17
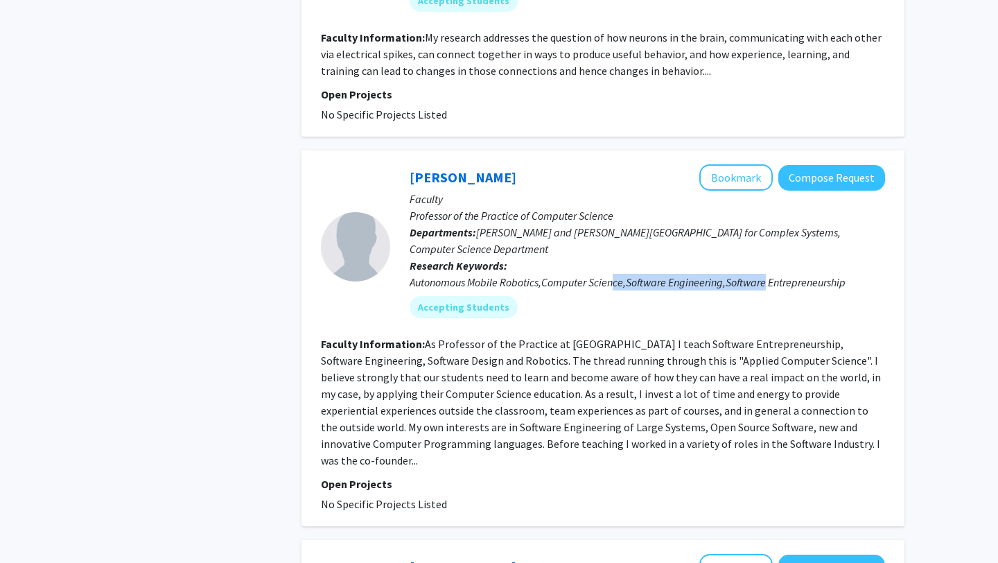
click at [765, 274] on div "Autonomous Mobile Robotics,Computer Science,Software Engineering,Software Entre…" at bounding box center [646, 282] width 475 height 17
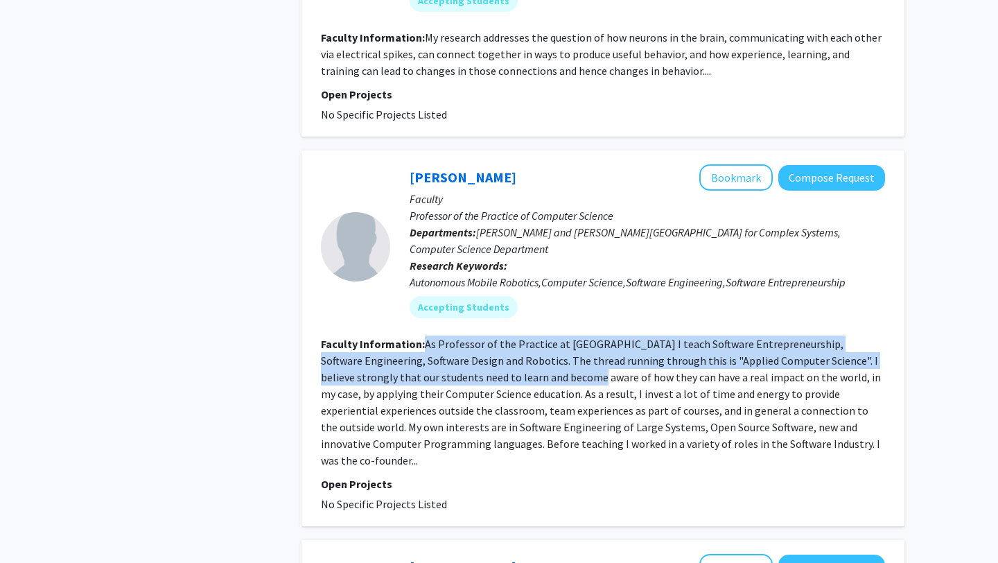
drag, startPoint x: 424, startPoint y: 326, endPoint x: 551, endPoint y: 367, distance: 133.2
click at [551, 367] on section "Faculty Information: As Professor of the Practice at Brandeis University I teac…" at bounding box center [603, 401] width 564 height 133
click at [550, 367] on fg-read-more "As Professor of the Practice at Brandeis University I teach Software Entreprene…" at bounding box center [601, 402] width 560 height 130
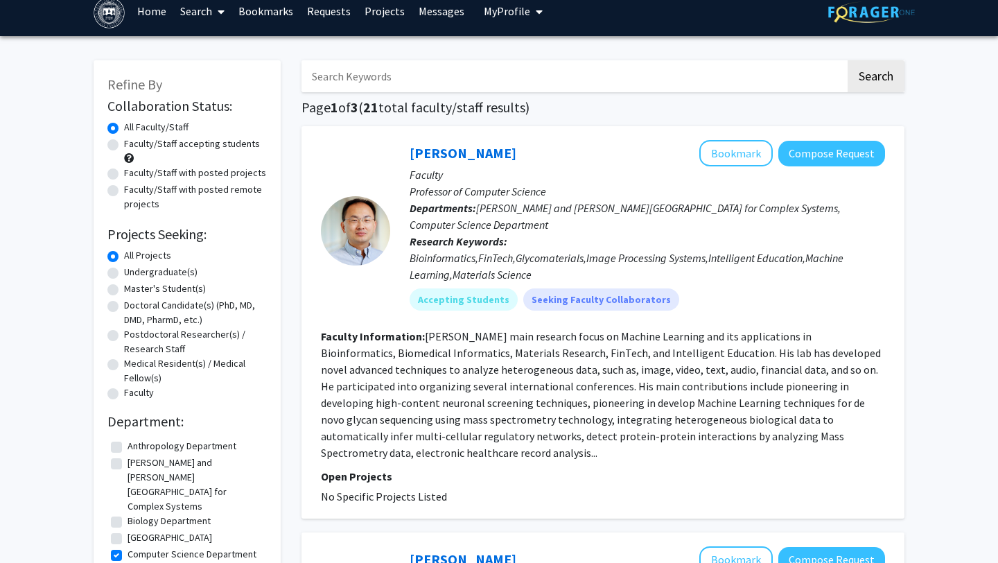
scroll to position [22, 0]
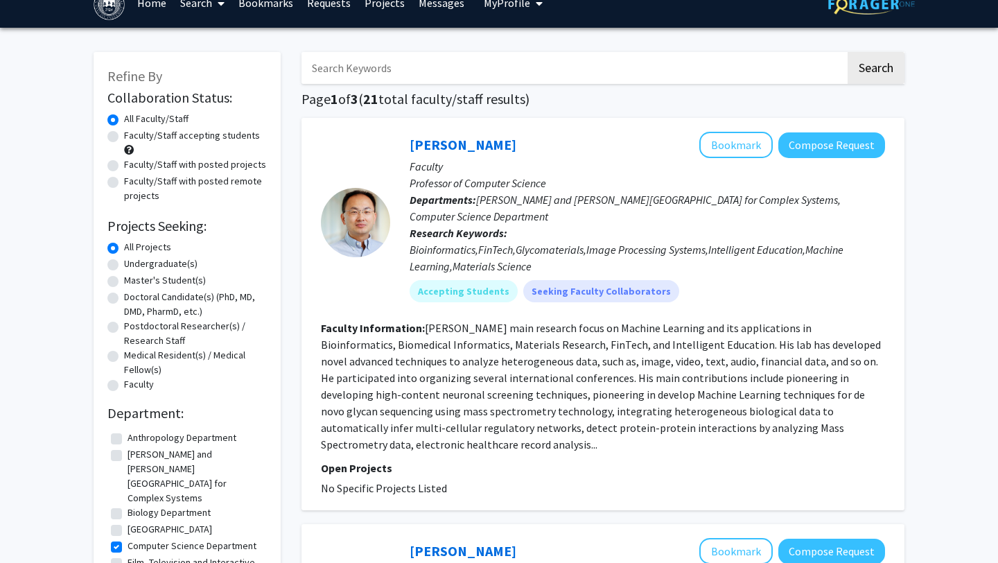
click at [502, 459] on p "Open Projects" at bounding box center [603, 467] width 564 height 17
click at [798, 212] on p "Departments: Benjamin and Mae Volen National Center for Complex Systems, Comput…" at bounding box center [646, 207] width 475 height 33
click at [802, 150] on button "Compose Request" at bounding box center [831, 145] width 107 height 26
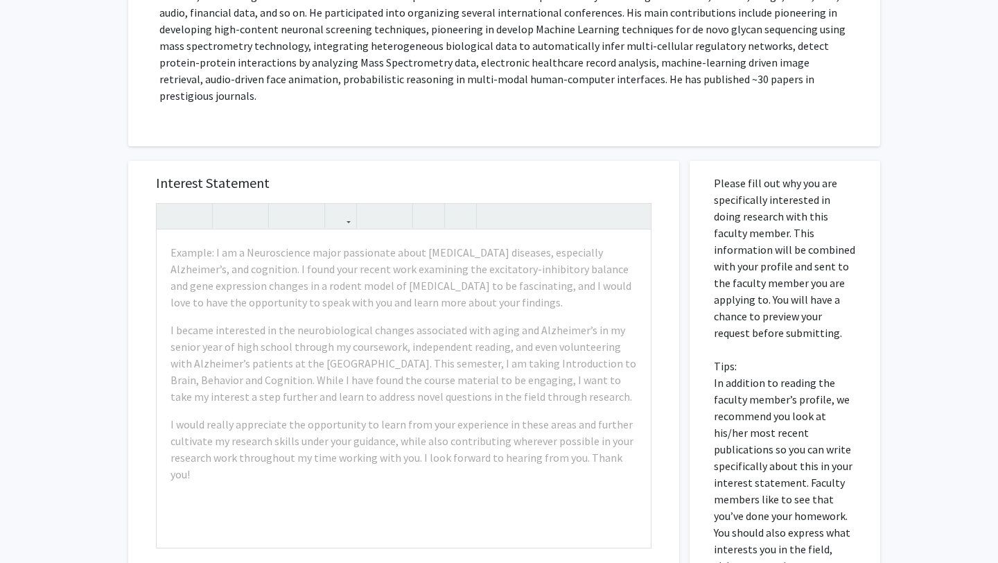
scroll to position [310, 0]
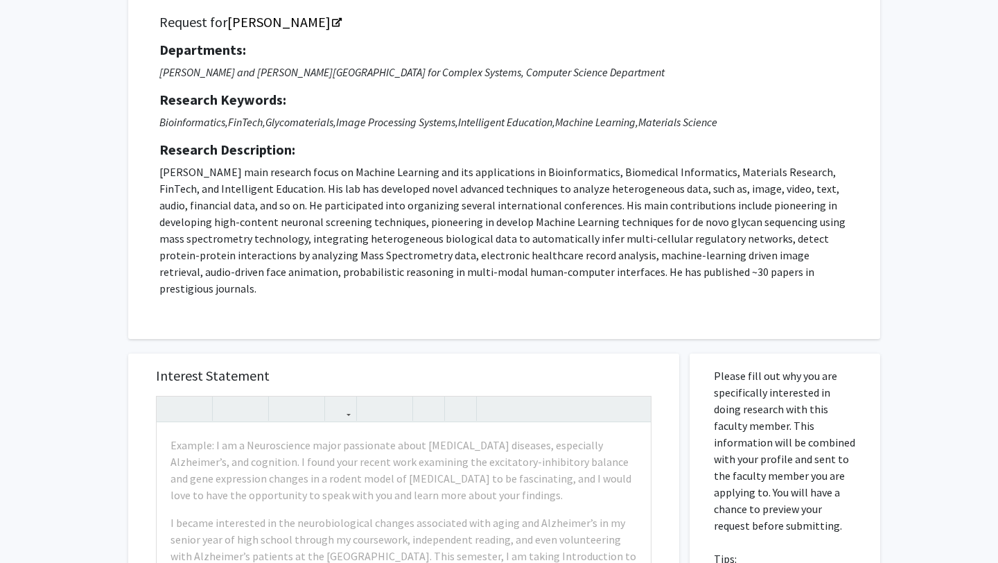
click at [378, 221] on p "Dr. Hong's main research focus on Machine Learning and its applications in Bioi…" at bounding box center [503, 230] width 689 height 133
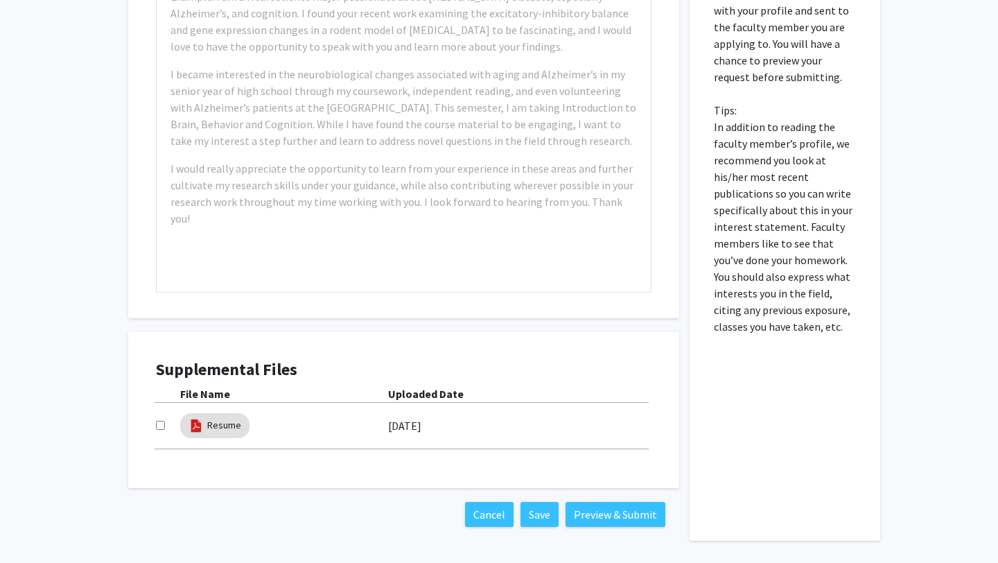
scroll to position [527, 0]
